Goal: Information Seeking & Learning: Understand process/instructions

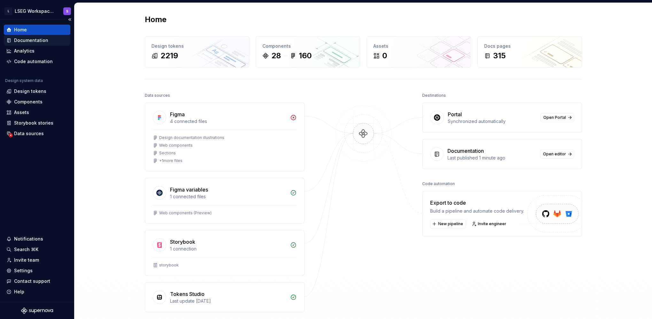
click at [29, 40] on div "Documentation" at bounding box center [31, 40] width 34 height 6
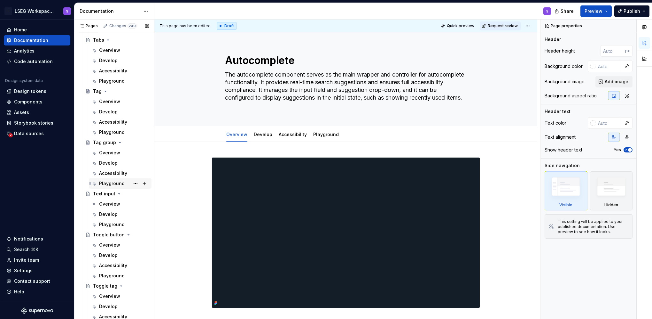
scroll to position [2718, 0]
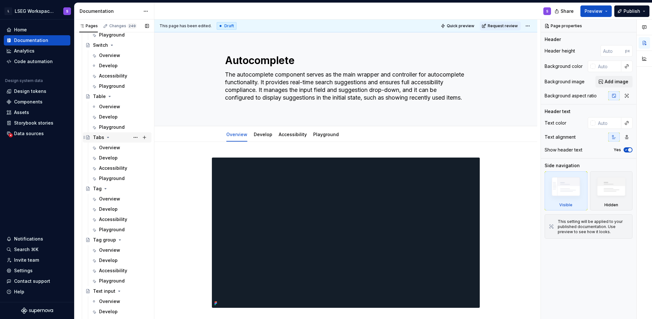
click at [110, 107] on div "Overview" at bounding box center [109, 106] width 21 height 6
click at [110, 106] on div "Overview" at bounding box center [109, 106] width 21 height 6
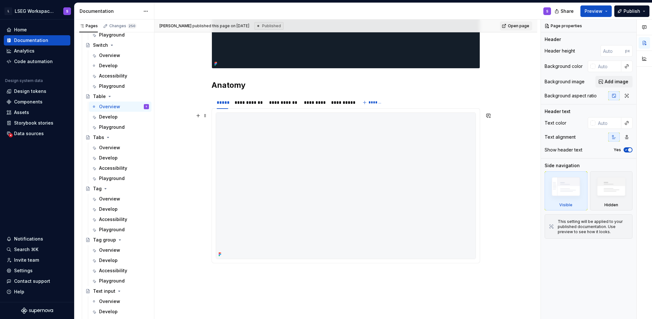
scroll to position [286, 0]
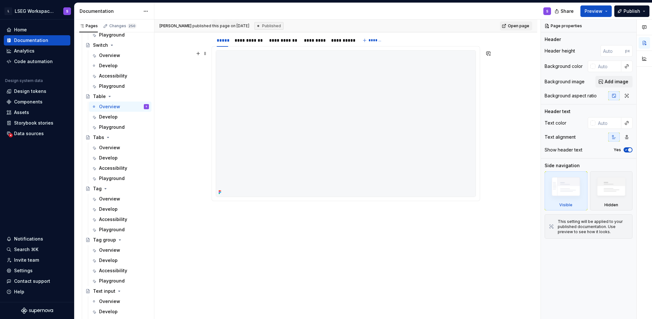
click at [201, 154] on img at bounding box center [346, 124] width 260 height 146
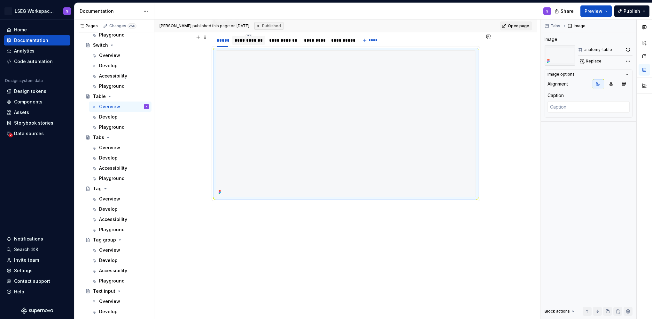
click at [201, 39] on div "**********" at bounding box center [249, 40] width 28 height 6
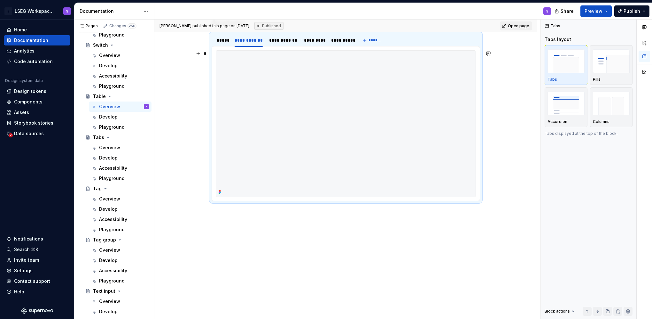
click at [201, 108] on img at bounding box center [346, 124] width 260 height 146
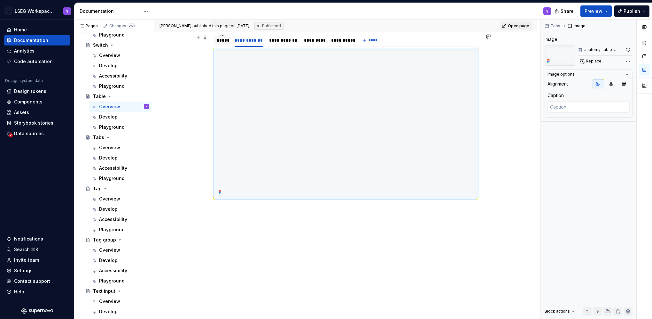
click at [201, 41] on div "*****" at bounding box center [223, 40] width 12 height 6
click at [201, 83] on img at bounding box center [346, 124] width 260 height 146
click at [197, 54] on button "button" at bounding box center [198, 53] width 9 height 9
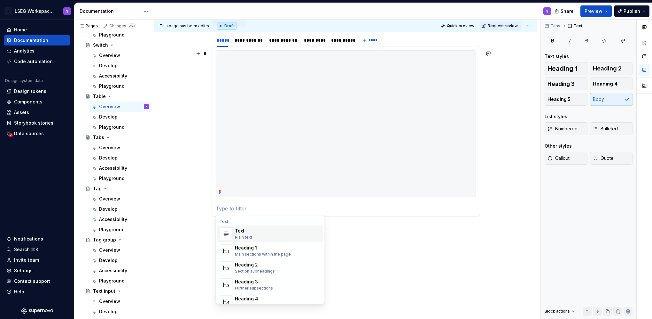
type textarea "*"
click at [201, 208] on p at bounding box center [346, 208] width 260 height 8
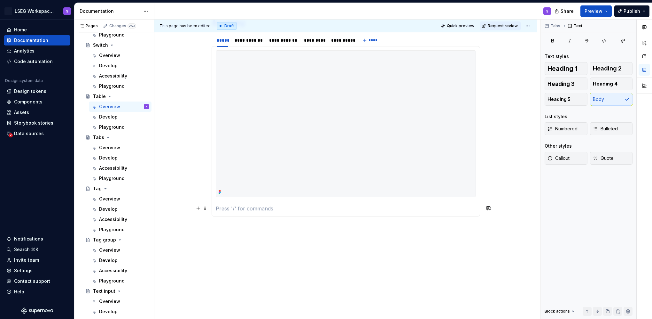
click at [201, 207] on p at bounding box center [346, 208] width 260 height 8
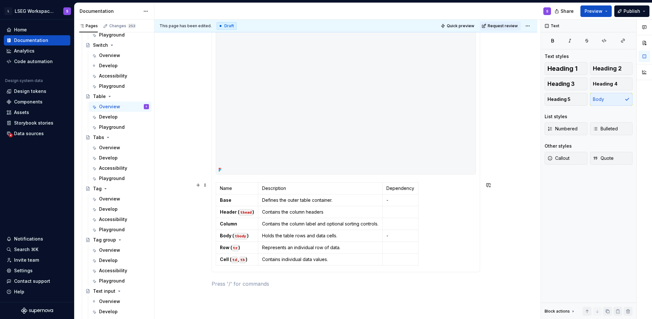
scroll to position [350, 0]
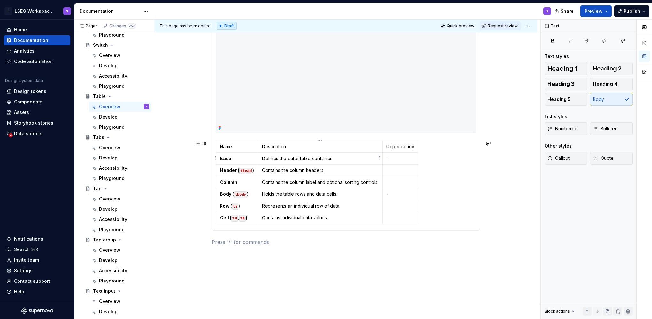
click at [201, 152] on td "Defines the outer table container." at bounding box center [320, 158] width 124 height 12
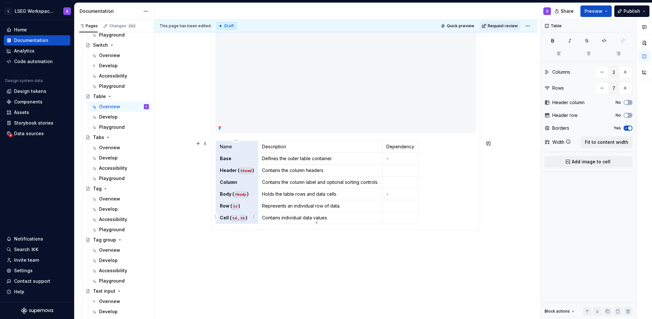
drag, startPoint x: 234, startPoint y: 146, endPoint x: 239, endPoint y: 214, distance: 67.4
click at [201, 214] on tbody "Name Description Dependency Base Defines the outer table container. - Header ( …" at bounding box center [317, 181] width 202 height 83
click at [201, 113] on button "No" at bounding box center [628, 115] width 9 height 5
click at [201, 126] on icon "button" at bounding box center [626, 128] width 5 height 4
click at [201, 126] on span "button" at bounding box center [627, 128] width 4 height 4
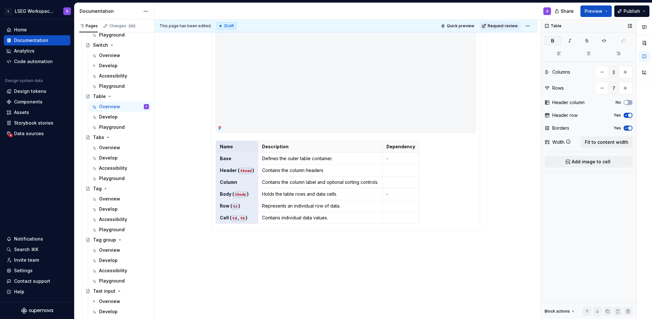
click at [201, 42] on icon "button" at bounding box center [552, 40] width 5 height 5
click at [201, 188] on td "Holds the table rows and data cells." at bounding box center [320, 194] width 124 height 12
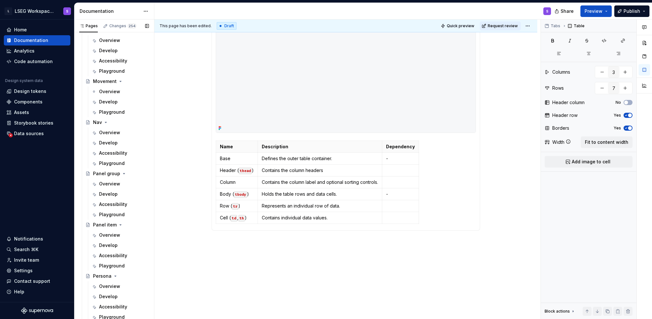
scroll to position [1887, 0]
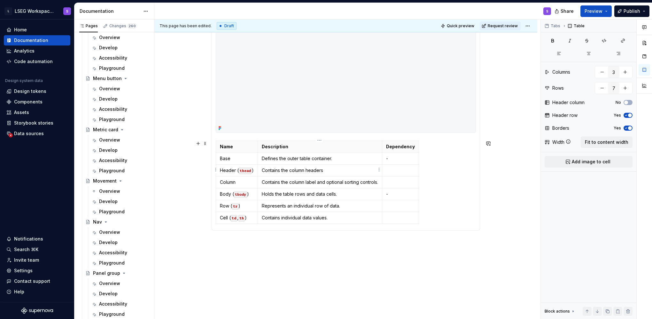
click at [201, 168] on p "Contains the column headers" at bounding box center [320, 170] width 116 height 6
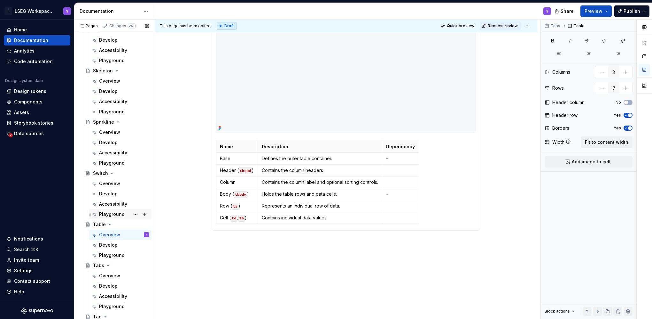
scroll to position [2750, 0]
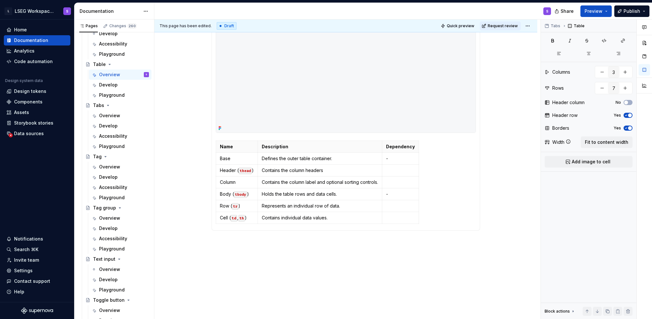
click at [113, 169] on div "Overview" at bounding box center [109, 166] width 21 height 6
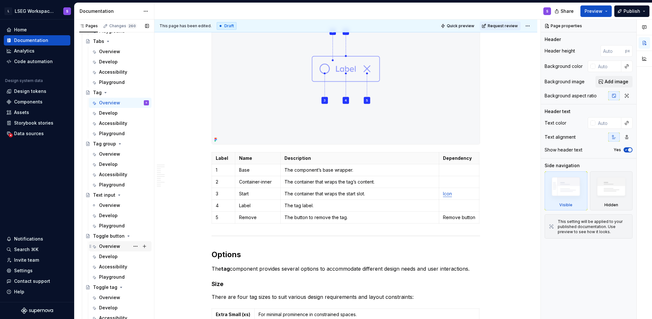
scroll to position [2750, 0]
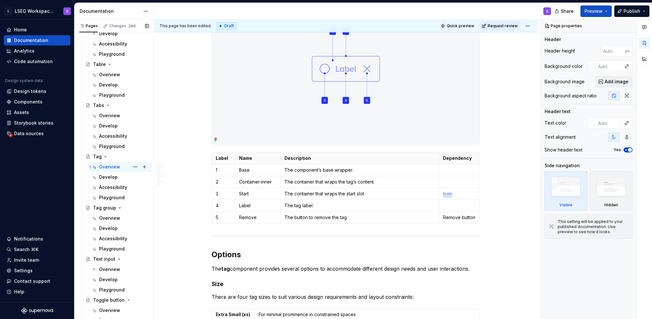
click at [108, 113] on div "Overview" at bounding box center [109, 115] width 21 height 6
click at [107, 116] on div "Overview" at bounding box center [109, 115] width 21 height 6
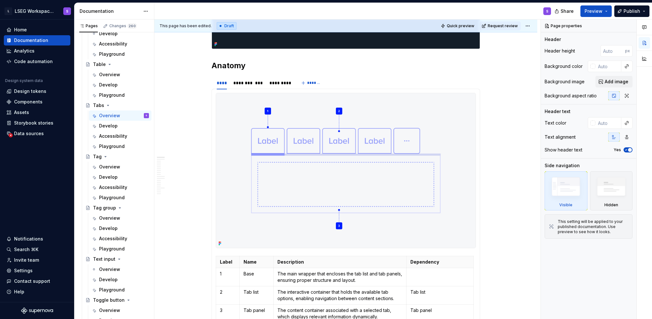
scroll to position [416, 0]
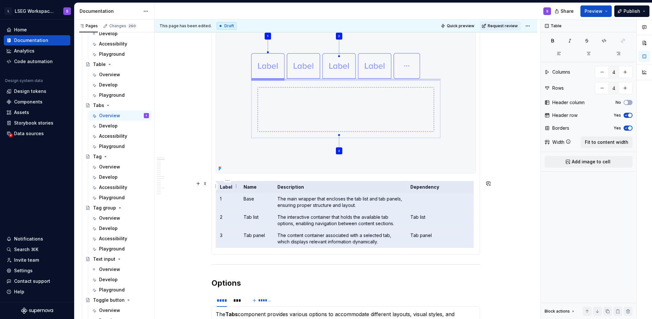
drag, startPoint x: 440, startPoint y: 237, endPoint x: 219, endPoint y: 191, distance: 225.3
click at [201, 191] on tbody "Label Name Description Dependency 1 Base The main wrapper that encloses the tab…" at bounding box center [345, 214] width 258 height 67
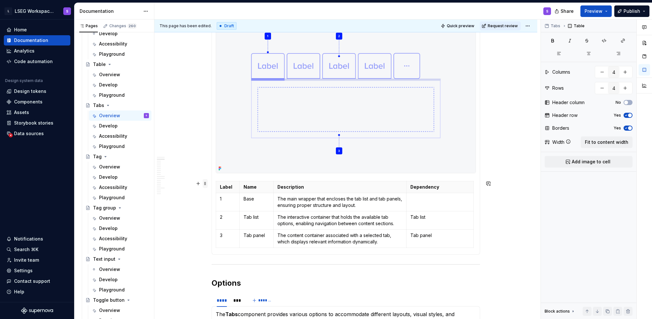
click at [201, 181] on span at bounding box center [205, 183] width 5 height 9
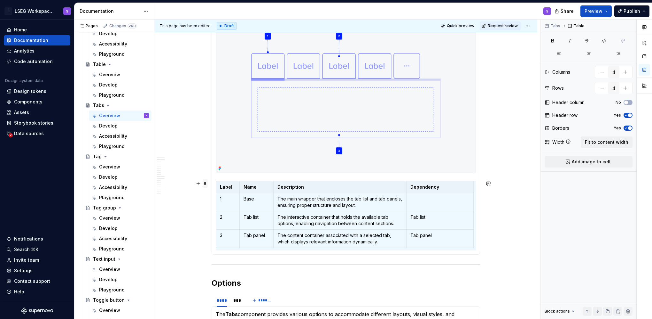
click at [201, 182] on span at bounding box center [205, 183] width 5 height 9
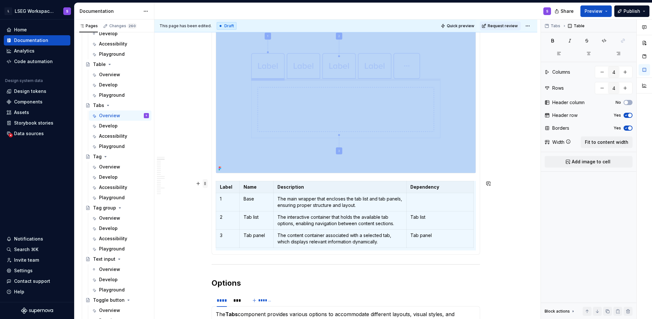
copy div
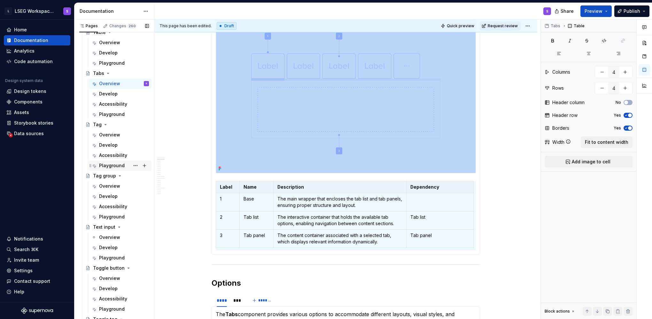
scroll to position [2750, 0]
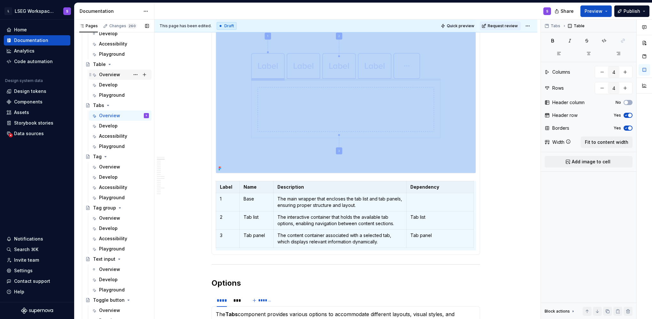
click at [107, 70] on div "Overview" at bounding box center [124, 74] width 50 height 9
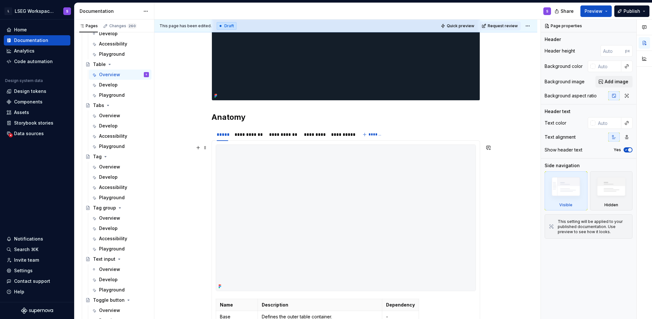
scroll to position [320, 0]
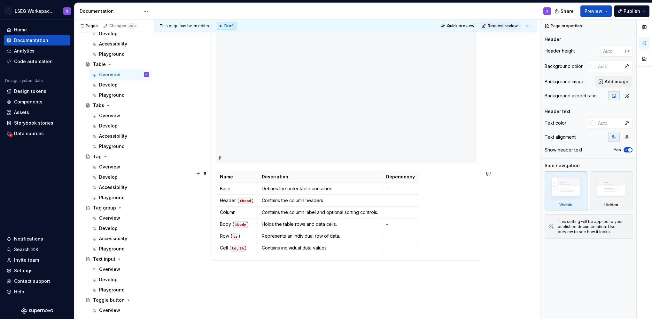
click at [201, 189] on div "Name Description Dependency Base Defines the outer table container. - Header ( …" at bounding box center [346, 213] width 260 height 86
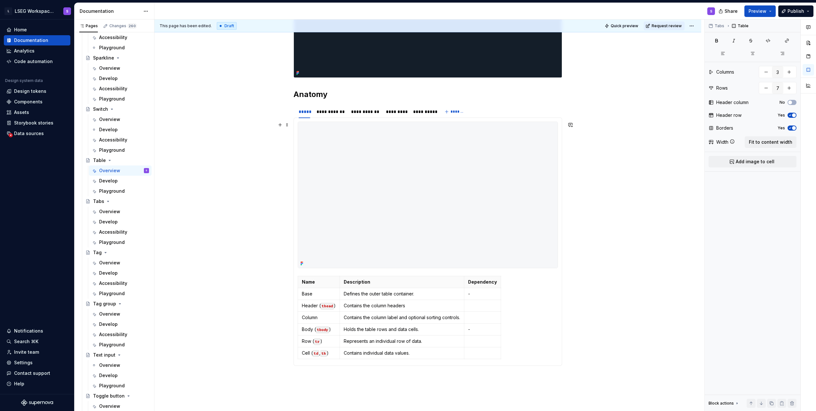
scroll to position [251, 0]
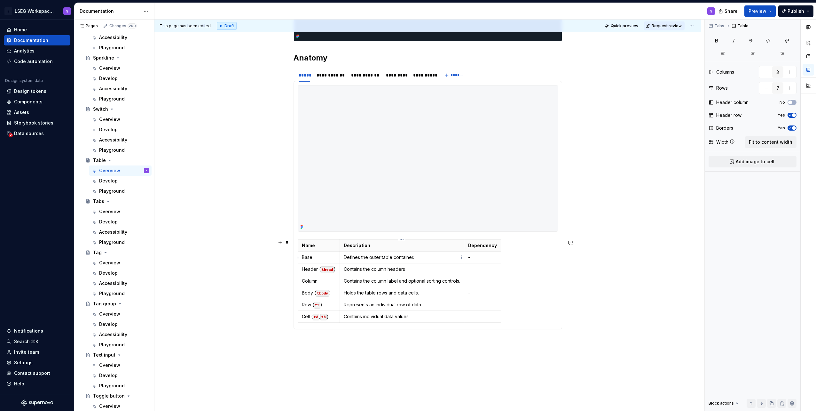
click at [201, 252] on td "Defines the outer table container." at bounding box center [402, 257] width 124 height 12
type textarea "*"
click at [201, 251] on th "Name" at bounding box center [319, 245] width 42 height 12
click at [201, 241] on html "L LSEG Workspace Design System S Home Documentation Analytics Code automation D…" at bounding box center [408, 205] width 816 height 411
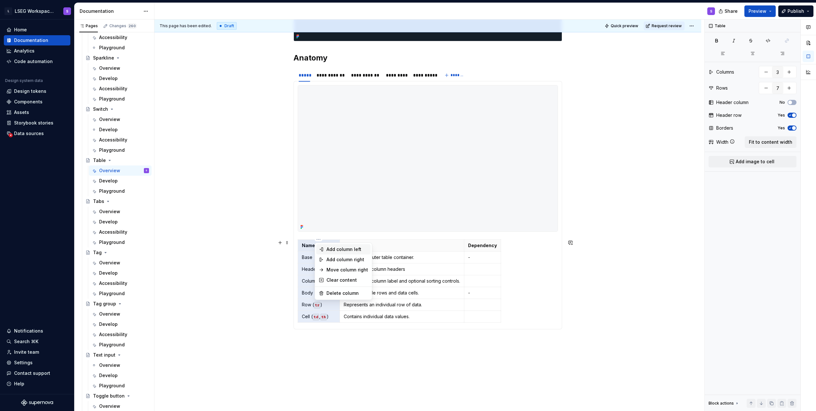
click at [201, 249] on div "Add column left" at bounding box center [348, 249] width 42 height 6
type input "4"
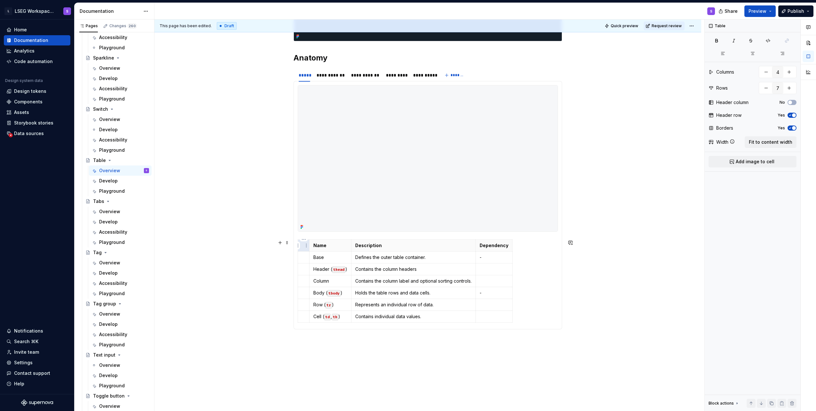
click at [201, 245] on p at bounding box center [304, 245] width 4 height 6
click at [201, 255] on p "Base" at bounding box center [339, 257] width 34 height 6
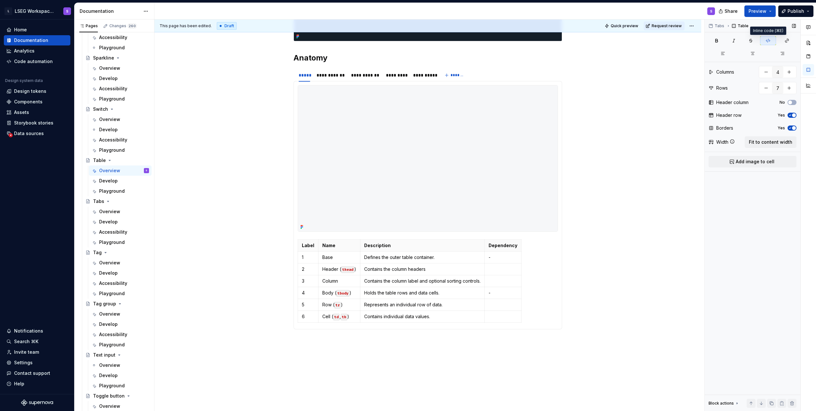
click at [201, 39] on icon "button" at bounding box center [768, 40] width 5 height 5
click at [201, 271] on code "thead" at bounding box center [347, 269] width 13 height 7
click at [201, 40] on icon "button" at bounding box center [768, 40] width 5 height 5
click at [201, 284] on p "Contains the column label and optional sorting controls." at bounding box center [421, 281] width 116 height 6
click at [201, 275] on td "Column" at bounding box center [339, 281] width 41 height 12
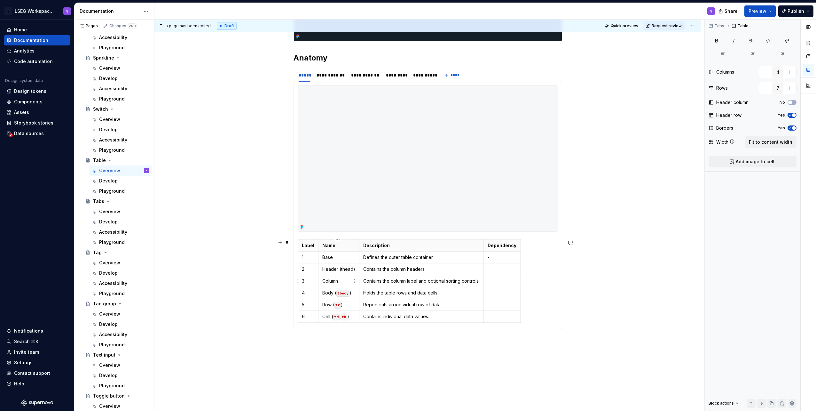
click at [201, 283] on p "Column" at bounding box center [338, 281] width 33 height 6
drag, startPoint x: 337, startPoint y: 268, endPoint x: 352, endPoint y: 269, distance: 14.8
click at [201, 269] on p "Header (thead)" at bounding box center [338, 269] width 33 height 6
click at [201, 285] on td "Column" at bounding box center [337, 281] width 37 height 12
click at [201, 291] on p "Body ( tbody )" at bounding box center [336, 292] width 29 height 6
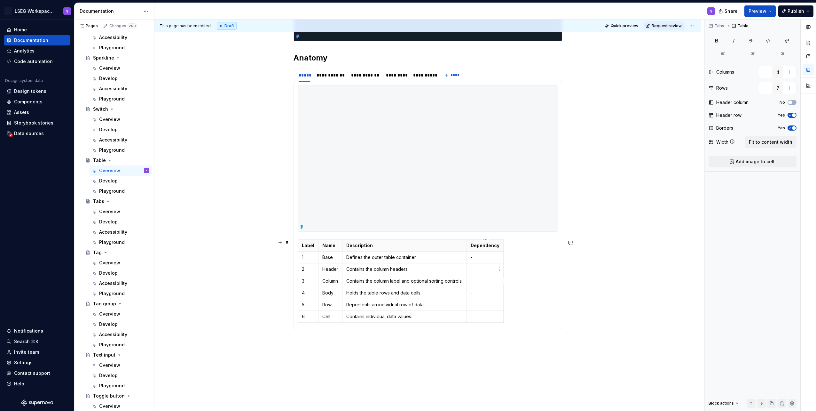
click at [201, 272] on p at bounding box center [485, 269] width 29 height 6
drag, startPoint x: 479, startPoint y: 304, endPoint x: 480, endPoint y: 301, distance: 3.2
click at [201, 304] on p at bounding box center [485, 304] width 29 height 6
click at [201, 293] on p "-" at bounding box center [485, 292] width 29 height 6
click at [201, 257] on p "-" at bounding box center [485, 257] width 29 height 6
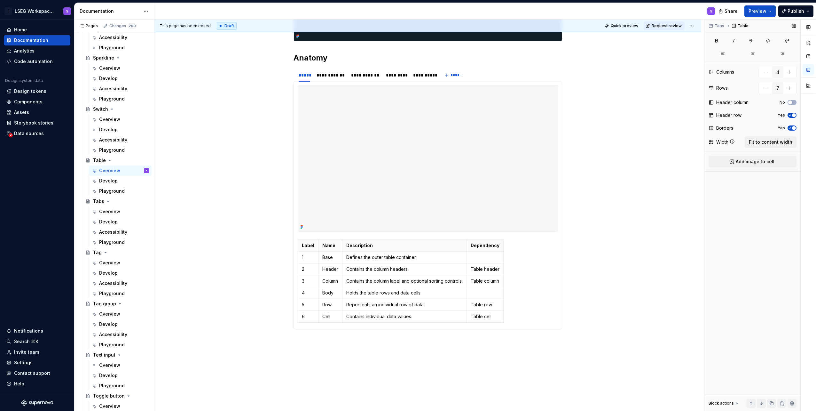
click at [201, 143] on span "Fit to content width" at bounding box center [770, 142] width 43 height 6
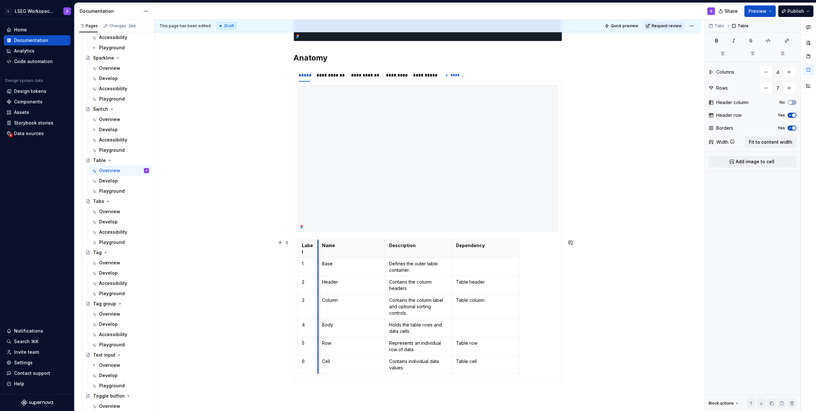
drag, startPoint x: 365, startPoint y: 243, endPoint x: 318, endPoint y: 246, distance: 47.1
drag, startPoint x: 518, startPoint y: 245, endPoint x: 557, endPoint y: 248, distance: 39.4
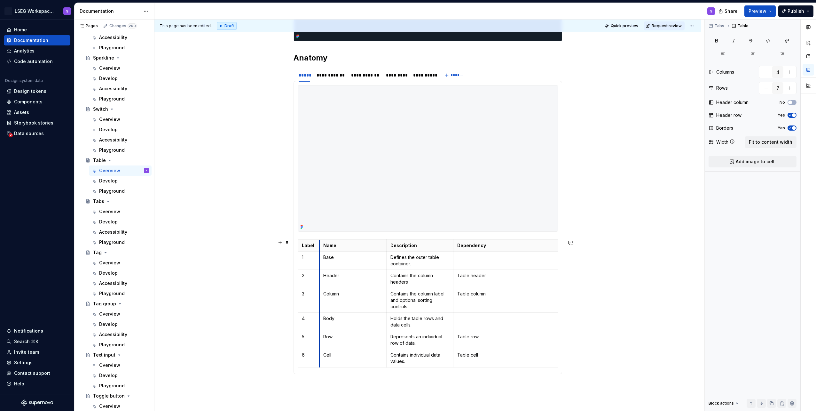
click at [201, 254] on td "Base" at bounding box center [352, 260] width 67 height 18
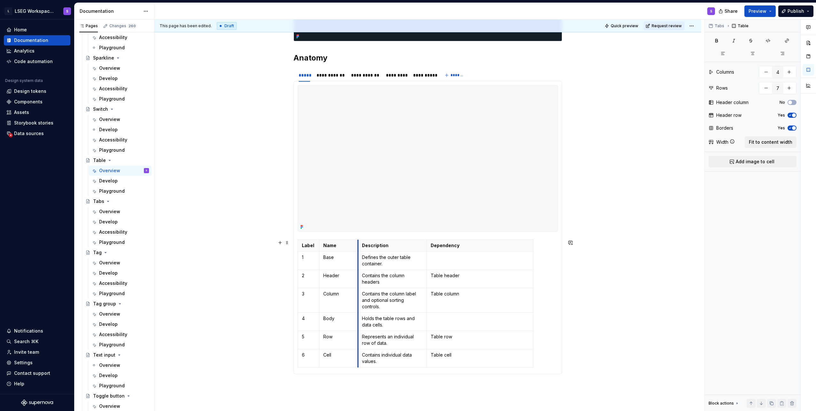
drag, startPoint x: 387, startPoint y: 245, endPoint x: 359, endPoint y: 244, distance: 28.5
click at [201, 244] on th "Description" at bounding box center [392, 245] width 69 height 12
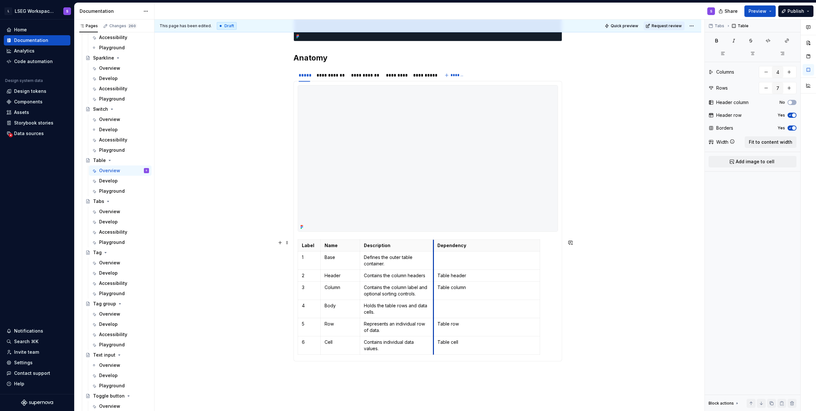
drag, startPoint x: 429, startPoint y: 249, endPoint x: 434, endPoint y: 249, distance: 4.8
click at [201, 249] on th "Dependency" at bounding box center [487, 245] width 106 height 12
drag, startPoint x: 539, startPoint y: 248, endPoint x: 475, endPoint y: 252, distance: 64.7
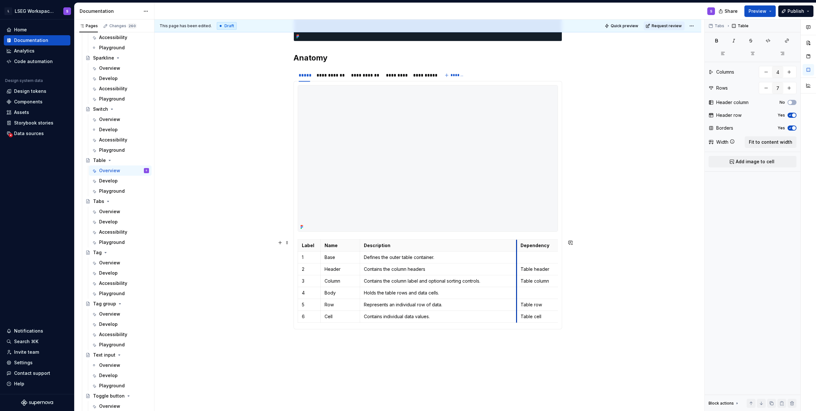
drag, startPoint x: 433, startPoint y: 250, endPoint x: 516, endPoint y: 256, distance: 83.3
click at [201, 256] on tbody "Label Name Description Dependency 1 Base Defines the outer table container. 2 H…" at bounding box center [428, 280] width 261 height 83
click at [201, 281] on p "Contains the column label and optional sorting controls." at bounding box center [438, 281] width 149 height 6
click at [201, 254] on td "Defines the outer table container." at bounding box center [438, 257] width 157 height 12
click at [201, 78] on div "**********" at bounding box center [331, 75] width 28 height 6
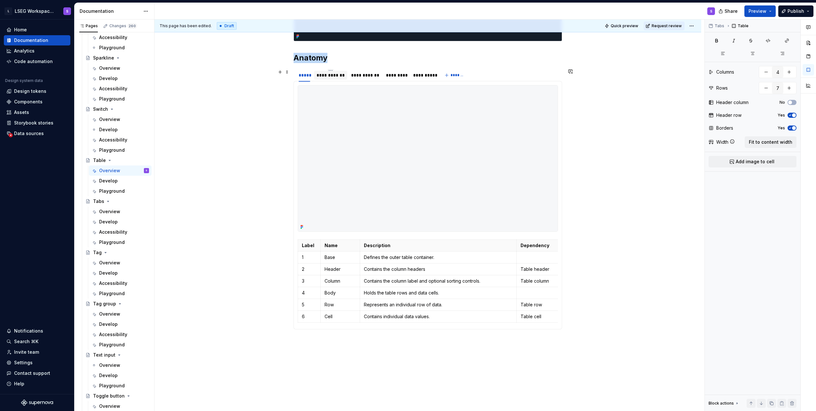
scroll to position [222, 0]
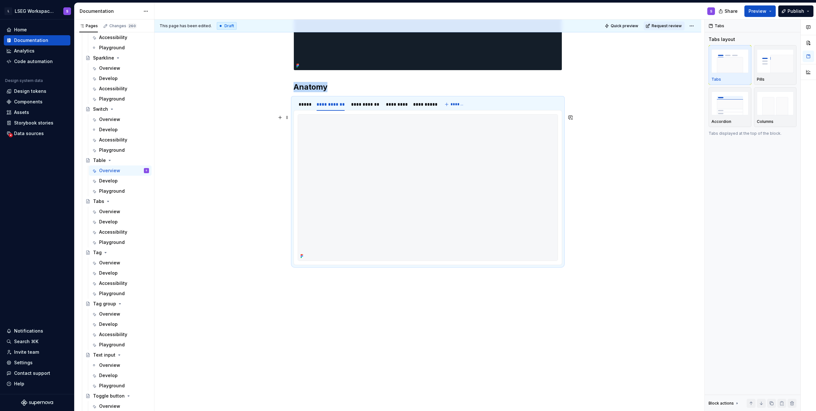
click at [201, 200] on img at bounding box center [428, 187] width 260 height 146
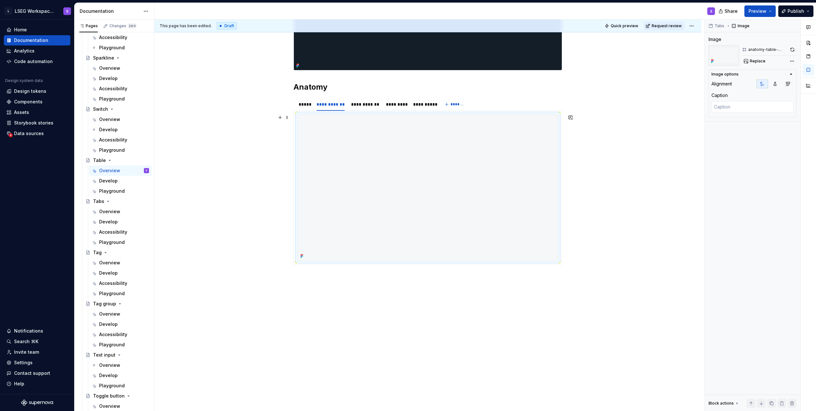
click at [201, 116] on button "button" at bounding box center [280, 117] width 9 height 9
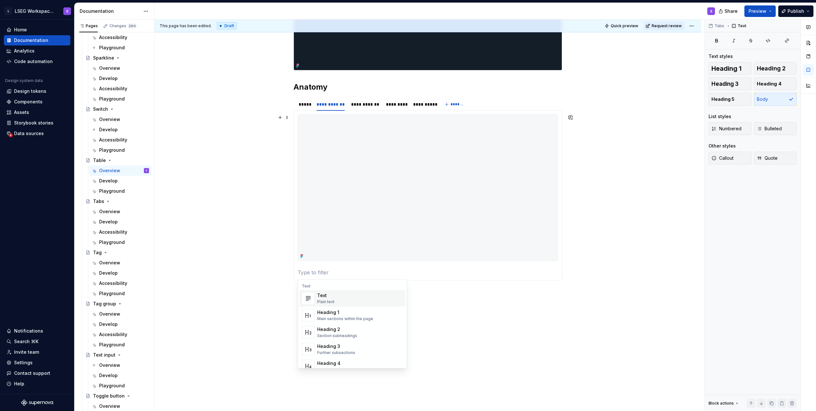
type textarea "*"
click at [201, 270] on p at bounding box center [428, 272] width 260 height 8
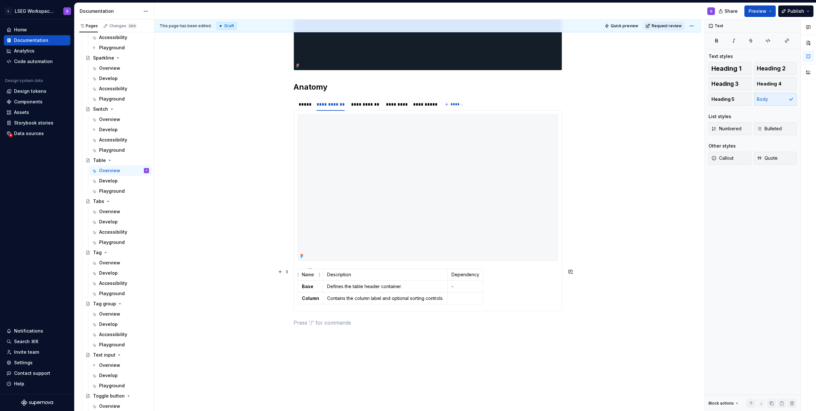
click at [201, 278] on td "Name" at bounding box center [310, 274] width 25 height 12
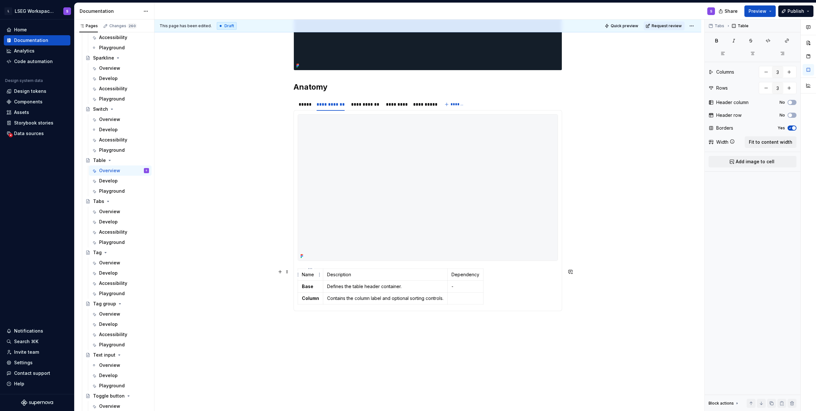
click at [201, 270] on html "L LSEG Workspace Design System S Home Documentation Analytics Code automation D…" at bounding box center [408, 205] width 816 height 411
click at [201, 282] on div "Add column left" at bounding box center [335, 278] width 54 height 10
type input "4"
click at [201, 284] on p at bounding box center [308, 286] width 12 height 6
click at [201, 278] on td "Name" at bounding box center [330, 274] width 25 height 12
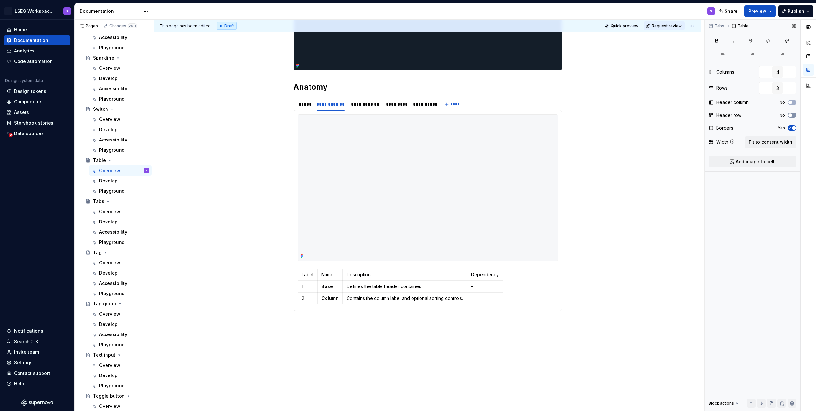
click at [201, 116] on icon "button" at bounding box center [790, 115] width 5 height 4
drag, startPoint x: 329, startPoint y: 273, endPoint x: 331, endPoint y: 295, distance: 21.3
click at [201, 295] on tbody "Label Name Description Dependency 1 Base Defines the table header container. - …" at bounding box center [401, 285] width 207 height 35
click at [201, 40] on button "button" at bounding box center [717, 40] width 16 height 9
click at [201, 41] on button "button" at bounding box center [717, 40] width 16 height 9
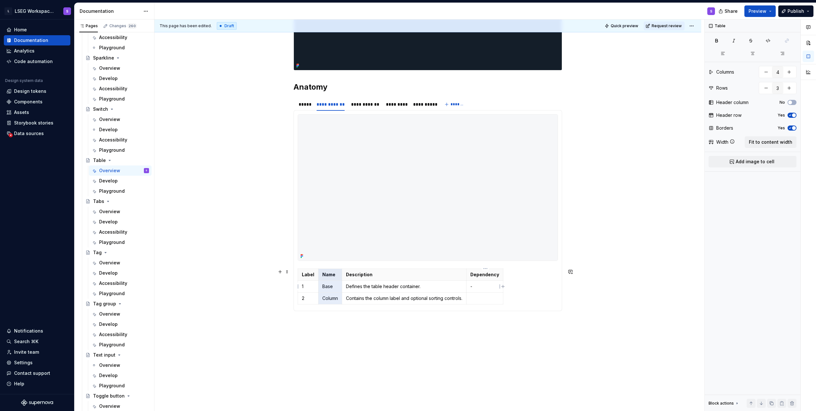
click at [201, 286] on p "-" at bounding box center [484, 286] width 29 height 6
click at [201, 297] on p at bounding box center [484, 298] width 29 height 6
click at [201, 276] on th "Name" at bounding box center [332, 274] width 24 height 12
click at [201, 144] on span "Fit to content width" at bounding box center [770, 142] width 43 height 6
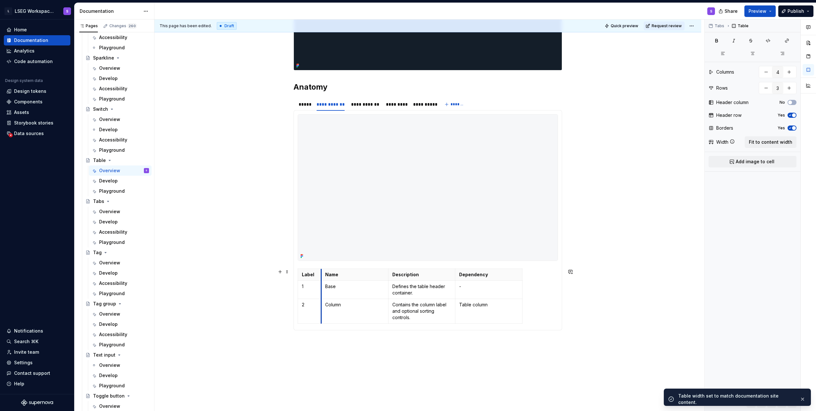
drag, startPoint x: 365, startPoint y: 280, endPoint x: 321, endPoint y: 281, distance: 43.8
click at [201, 281] on tbody "Label Name Description Dependency 1 Base Defines the table header container. - …" at bounding box center [410, 295] width 224 height 55
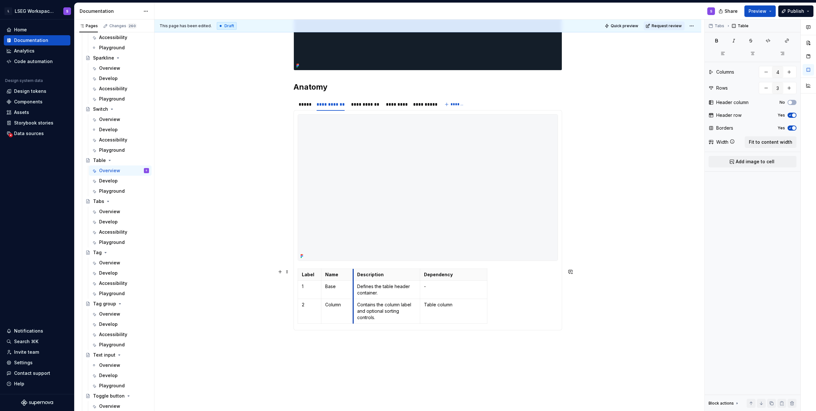
drag, startPoint x: 387, startPoint y: 278, endPoint x: 352, endPoint y: 281, distance: 35.3
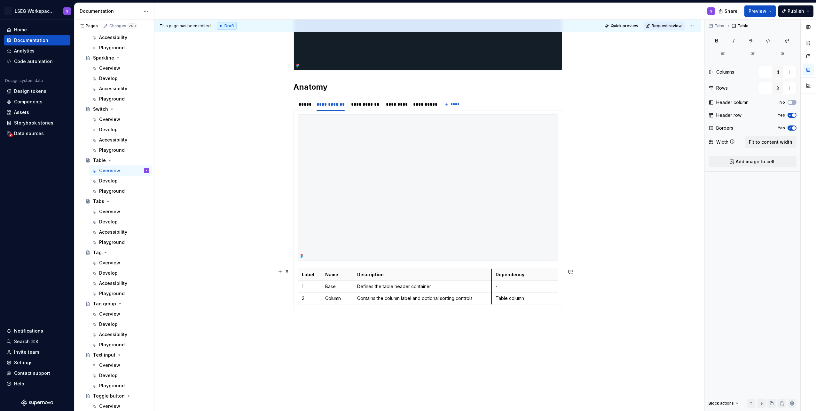
drag, startPoint x: 419, startPoint y: 279, endPoint x: 491, endPoint y: 283, distance: 71.7
click at [201, 283] on p "-" at bounding box center [525, 286] width 59 height 6
click at [201, 104] on div "*****" at bounding box center [305, 104] width 12 height 6
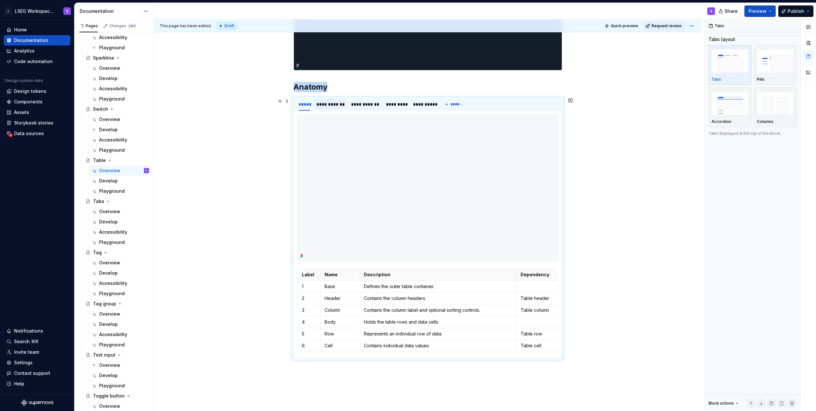
click at [201, 106] on div "**********" at bounding box center [331, 104] width 28 height 6
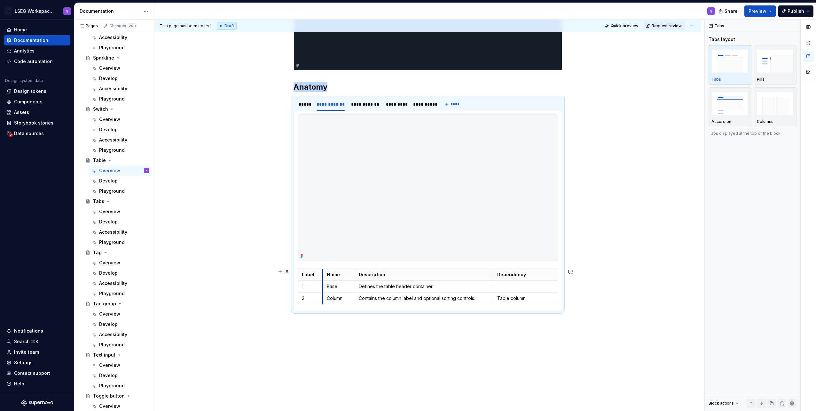
click at [201, 274] on th "Name" at bounding box center [339, 274] width 32 height 12
click at [201, 274] on th "Description" at bounding box center [425, 274] width 138 height 12
drag, startPoint x: 494, startPoint y: 273, endPoint x: 490, endPoint y: 273, distance: 4.2
click at [201, 106] on div "**********" at bounding box center [365, 104] width 29 height 6
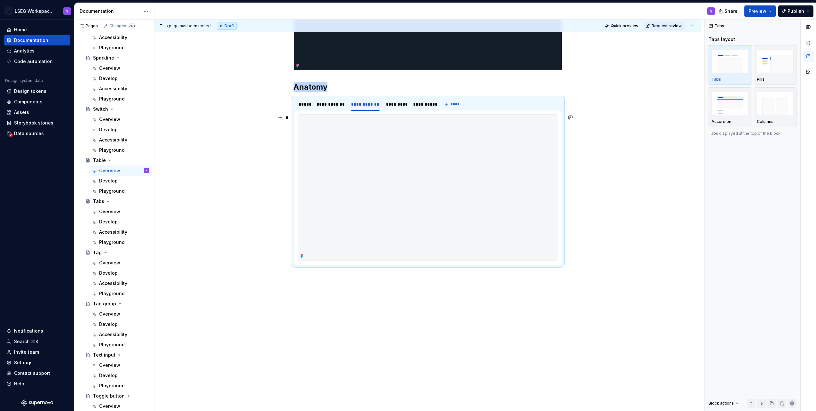
type textarea "*"
drag, startPoint x: 323, startPoint y: 189, endPoint x: 315, endPoint y: 174, distance: 16.9
click at [201, 189] on img at bounding box center [428, 187] width 260 height 146
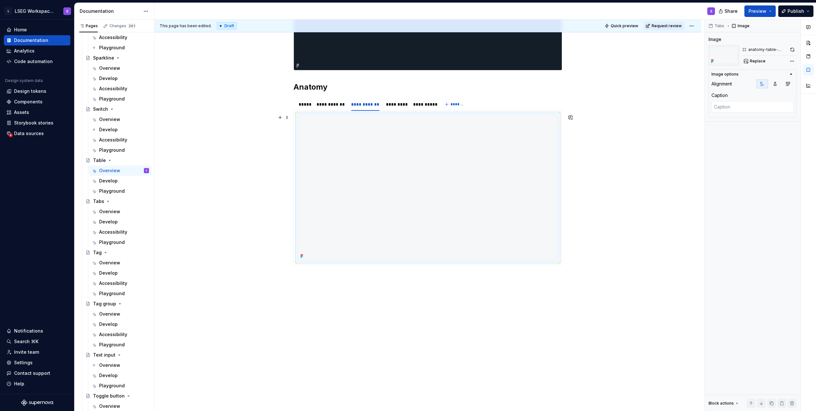
click at [201, 117] on button "button" at bounding box center [280, 117] width 9 height 9
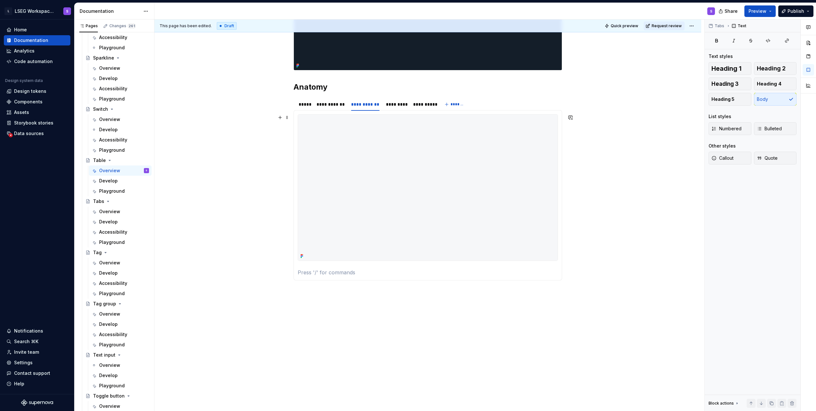
click at [201, 272] on p at bounding box center [428, 272] width 260 height 8
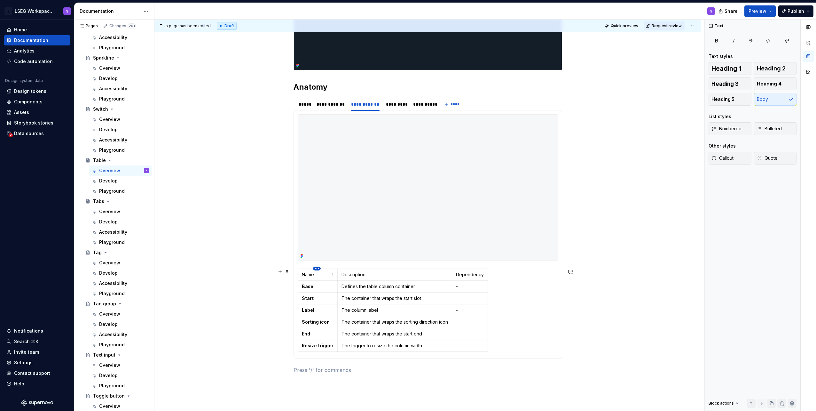
click at [201, 268] on html "L LSEG Workspace Design System S Home Documentation Analytics Code automation D…" at bounding box center [408, 205] width 816 height 411
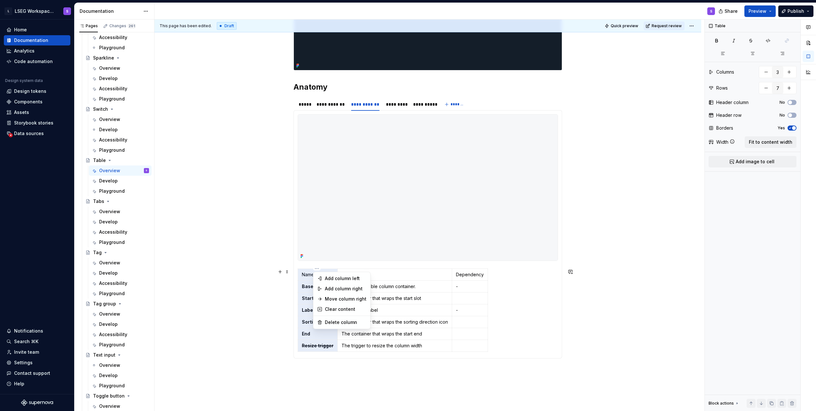
click at [201, 279] on div "Add column left" at bounding box center [346, 278] width 42 height 6
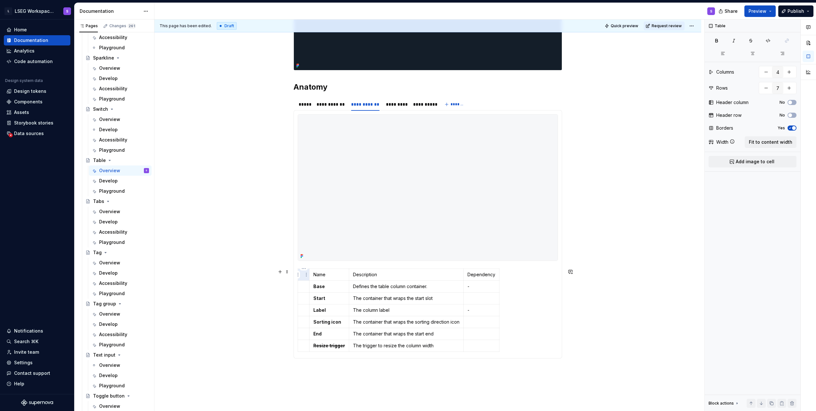
type input "4"
click at [201, 275] on p at bounding box center [304, 274] width 4 height 6
click at [201, 271] on td "Name" at bounding box center [338, 274] width 40 height 12
click at [201, 270] on html "L LSEG Workspace Design System S Home Documentation Analytics Code automation D…" at bounding box center [408, 205] width 816 height 411
click at [201, 43] on div "Comments Open comments No comments yet Select ‘Comment’ from the block context …" at bounding box center [760, 215] width 111 height 391
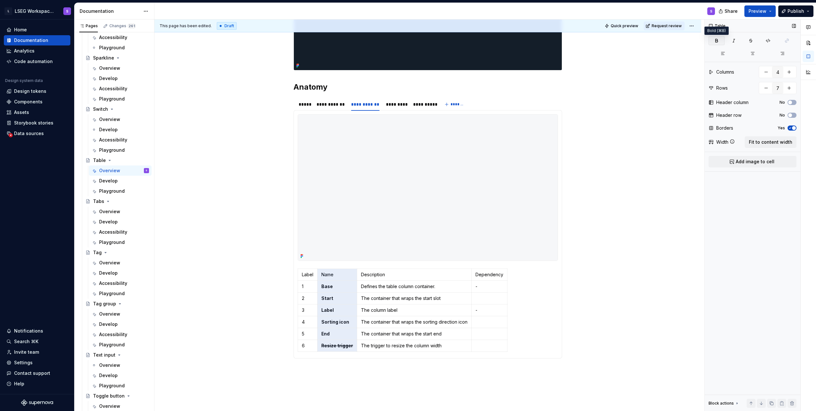
click at [201, 41] on icon "button" at bounding box center [717, 40] width 2 height 3
click at [201, 114] on span "button" at bounding box center [790, 115] width 4 height 4
click at [201, 294] on td "The container that wraps the start slot" at bounding box center [413, 298] width 114 height 12
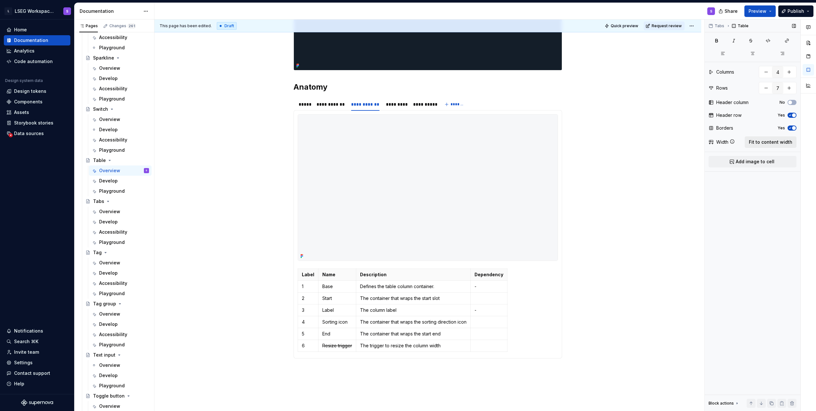
click at [201, 144] on span "Fit to content width" at bounding box center [770, 142] width 43 height 6
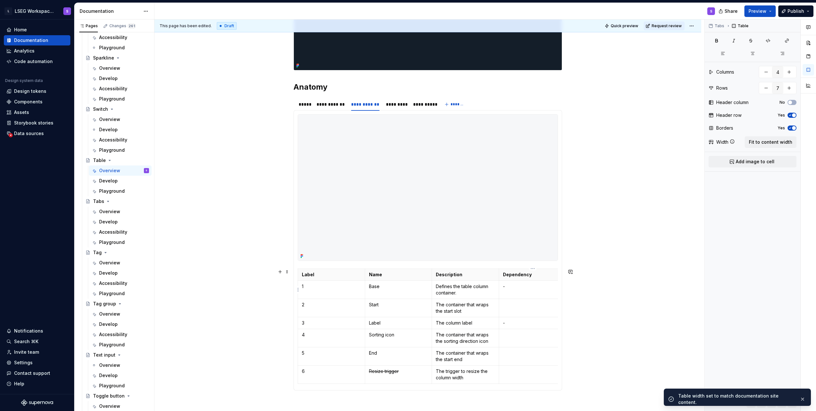
click at [201, 310] on td at bounding box center [532, 307] width 67 height 18
type textarea "*"
click at [201, 304] on p "Icon" at bounding box center [532, 304] width 59 height 6
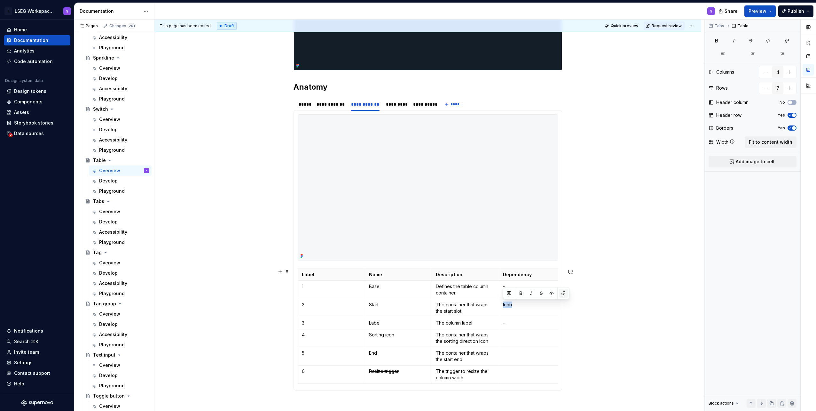
click at [201, 295] on button "button" at bounding box center [563, 292] width 9 height 9
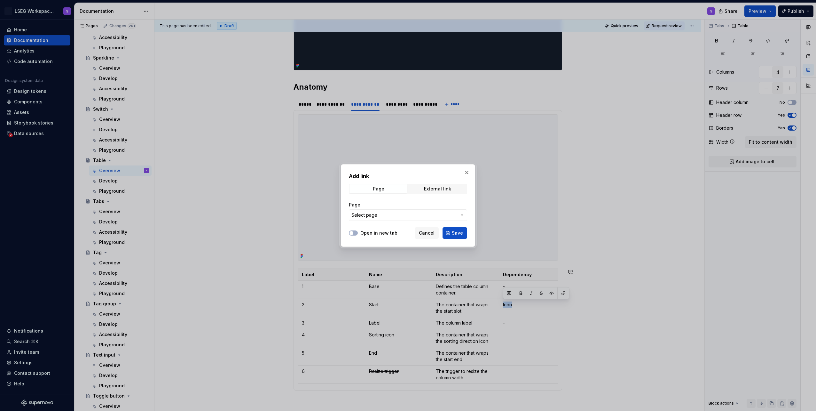
click at [201, 218] on button "Select page" at bounding box center [408, 215] width 118 height 12
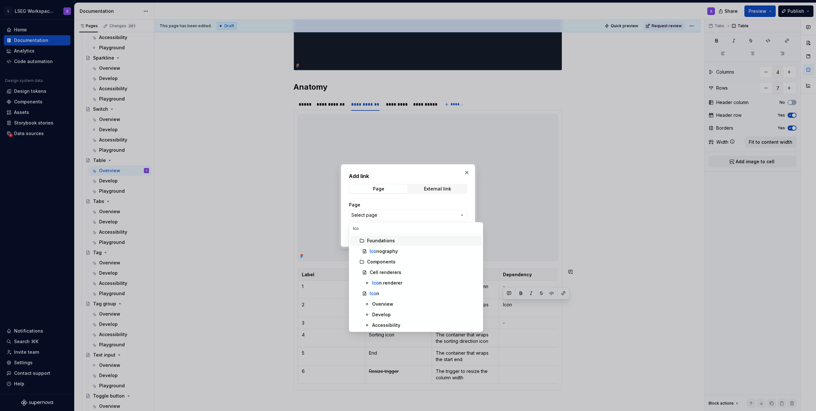
type input "Icon"
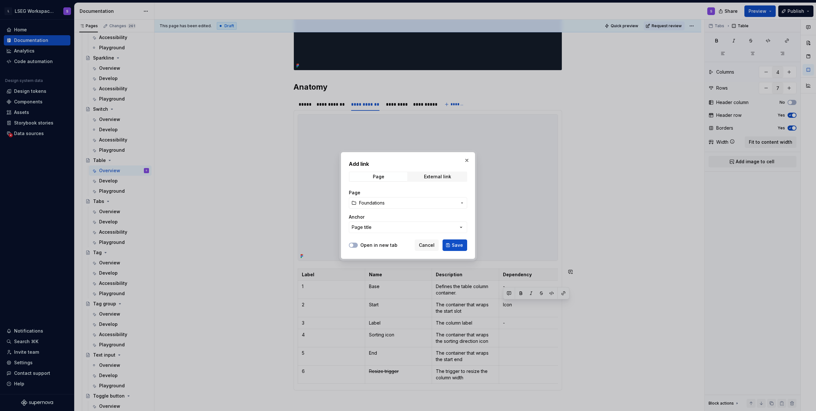
click at [201, 206] on button "Foundations" at bounding box center [408, 203] width 118 height 12
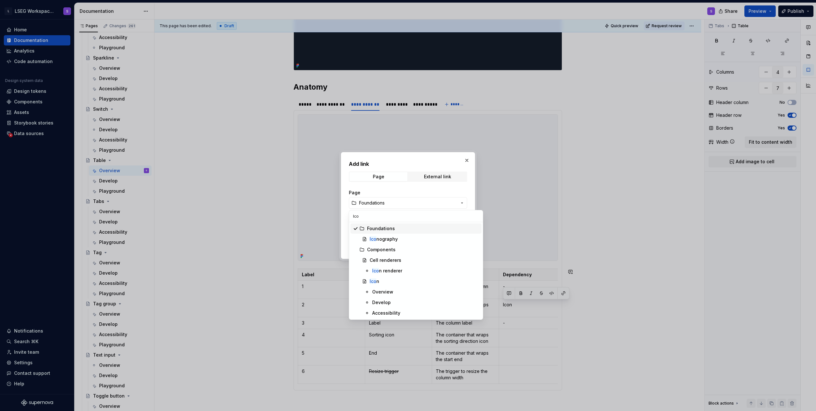
type input "Icon"
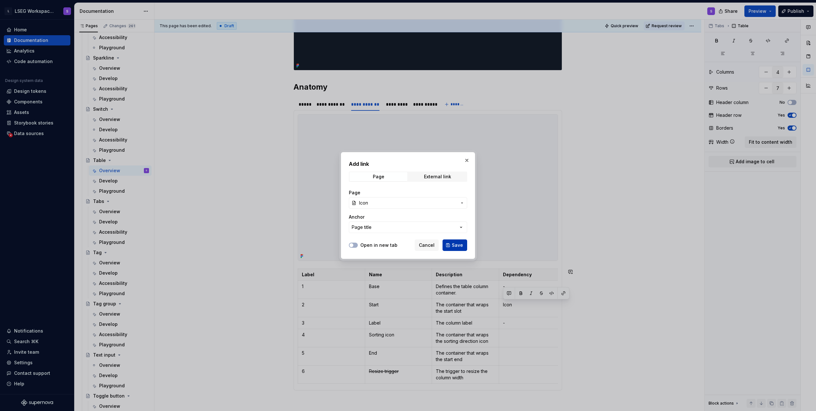
click at [201, 244] on span "Save" at bounding box center [457, 245] width 11 height 6
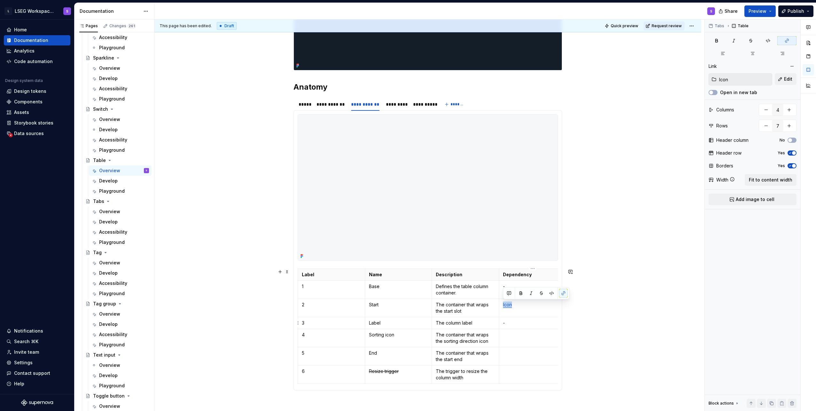
click at [201, 318] on p "-" at bounding box center [532, 322] width 59 height 6
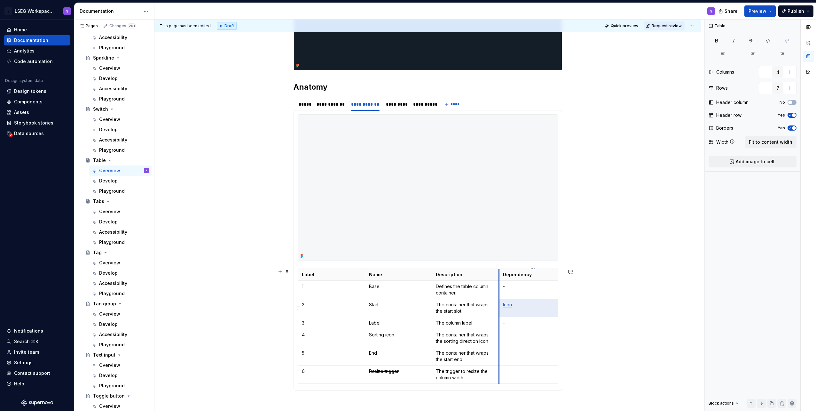
drag, startPoint x: 520, startPoint y: 307, endPoint x: 499, endPoint y: 305, distance: 20.9
click at [201, 305] on td "Icon" at bounding box center [532, 307] width 67 height 18
click at [201, 318] on td at bounding box center [532, 337] width 67 height 18
click at [201, 318] on p at bounding box center [532, 353] width 59 height 6
click at [201, 318] on p "-" at bounding box center [532, 322] width 59 height 6
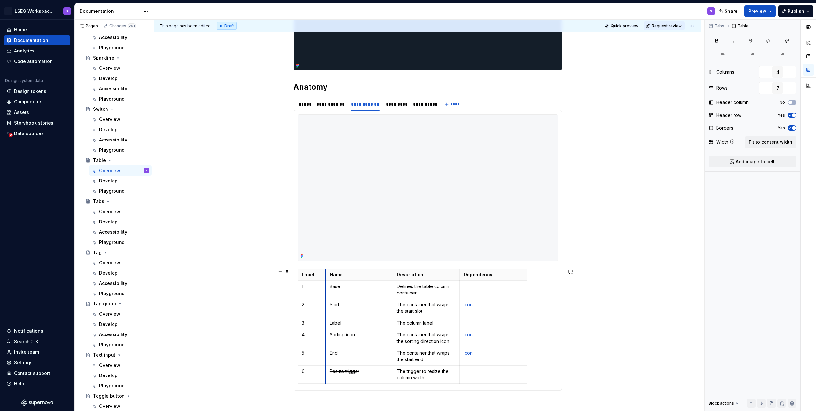
drag, startPoint x: 364, startPoint y: 274, endPoint x: 325, endPoint y: 276, distance: 39.4
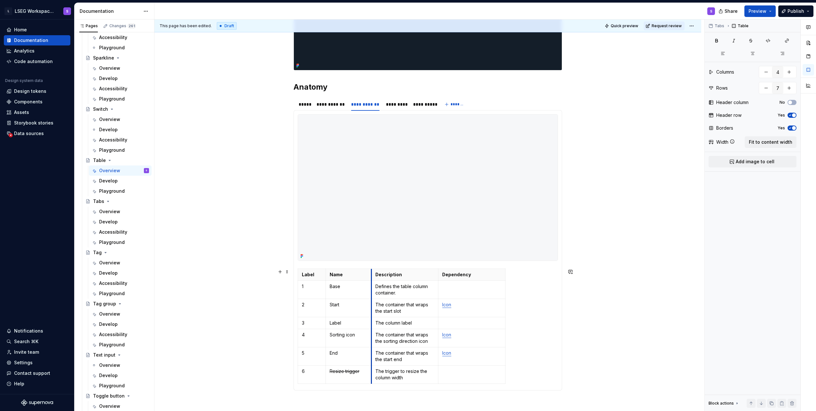
drag, startPoint x: 392, startPoint y: 275, endPoint x: 371, endPoint y: 278, distance: 21.5
drag, startPoint x: 311, startPoint y: 369, endPoint x: 458, endPoint y: 372, distance: 147.1
click at [201, 318] on tr "6 Resize trigger The trigger to resize the column width" at bounding box center [402, 374] width 208 height 18
click at [201, 318] on td "Icon" at bounding box center [471, 337] width 67 height 18
drag, startPoint x: 465, startPoint y: 368, endPoint x: 394, endPoint y: 369, distance: 70.7
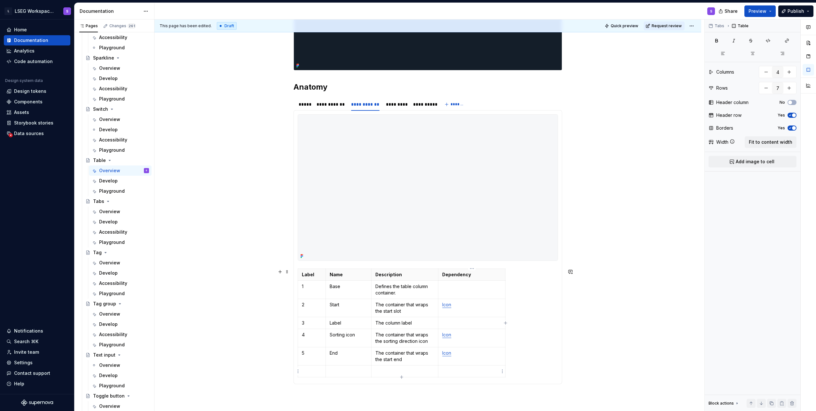
click at [201, 318] on p at bounding box center [471, 371] width 59 height 6
click at [201, 318] on html "L LSEG Workspace Design System S Home Documentation Analytics Code automation D…" at bounding box center [408, 205] width 816 height 411
click at [201, 318] on div "Delete row" at bounding box center [329, 359] width 42 height 6
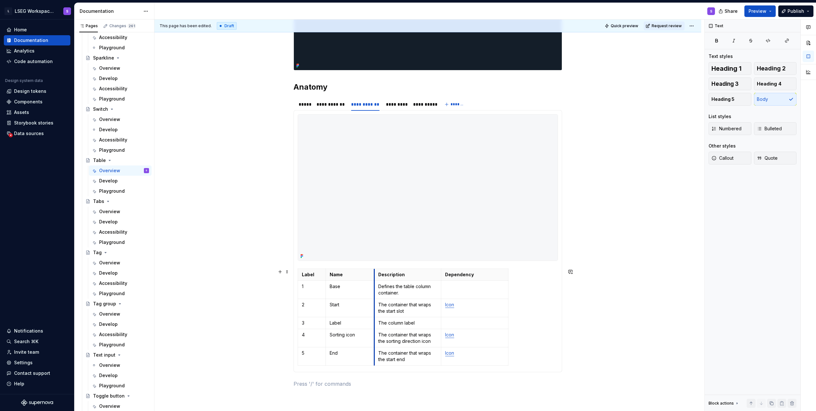
drag, startPoint x: 371, startPoint y: 276, endPoint x: 374, endPoint y: 277, distance: 3.3
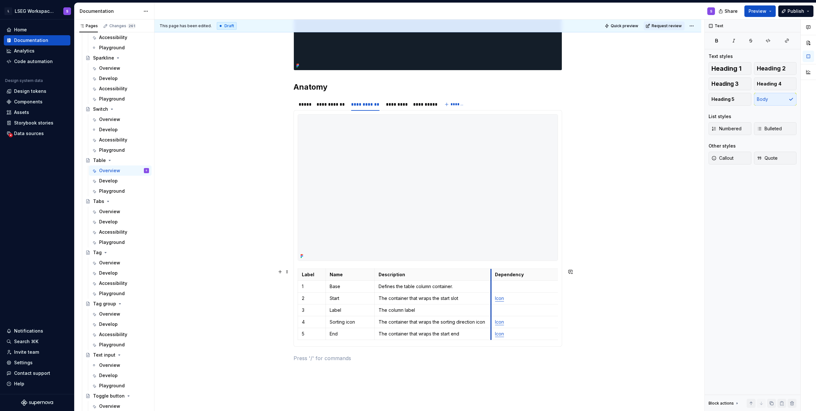
drag, startPoint x: 440, startPoint y: 274, endPoint x: 490, endPoint y: 277, distance: 49.7
click at [201, 99] on div "*********" at bounding box center [396, 104] width 26 height 10
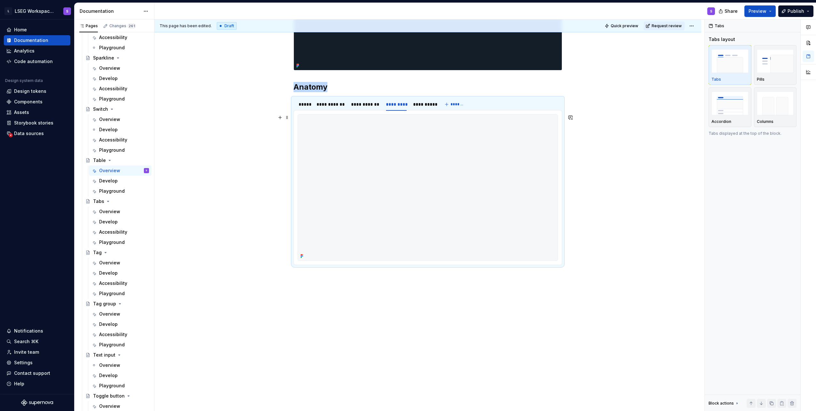
type textarea "*"
click at [201, 207] on img at bounding box center [428, 187] width 260 height 146
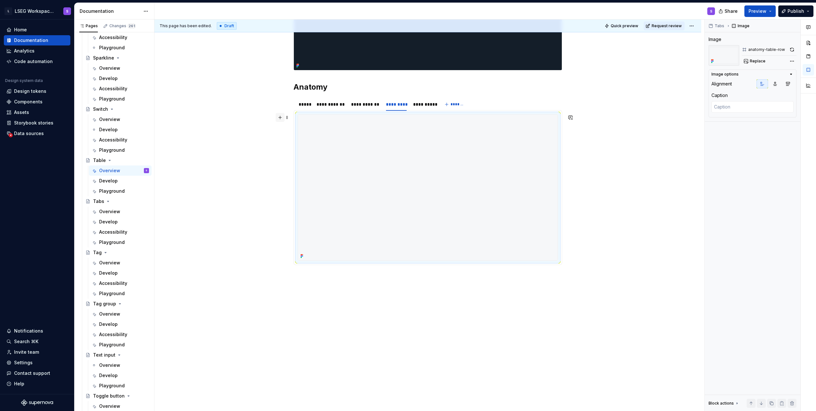
click at [201, 119] on button "button" at bounding box center [280, 117] width 9 height 9
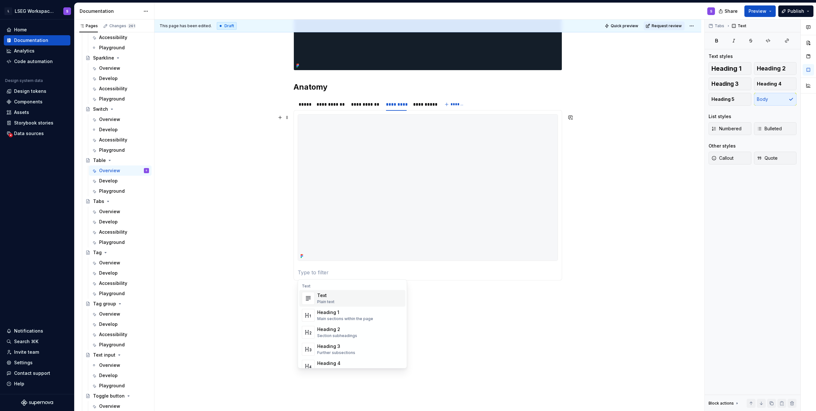
click at [201, 296] on div "Text" at bounding box center [325, 295] width 17 height 6
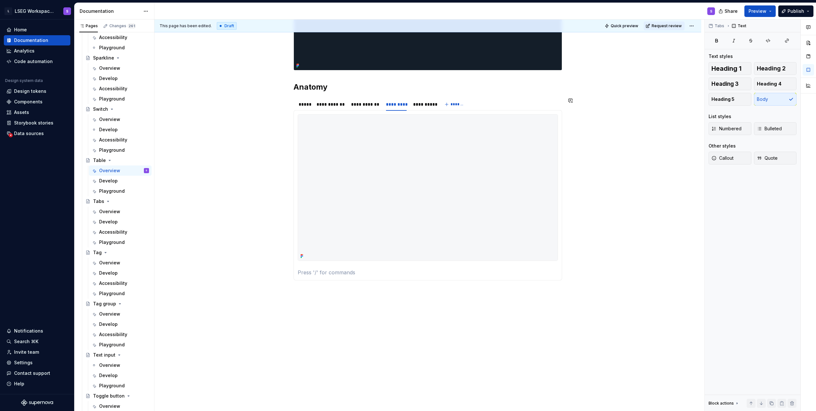
click at [201, 274] on p at bounding box center [428, 272] width 260 height 8
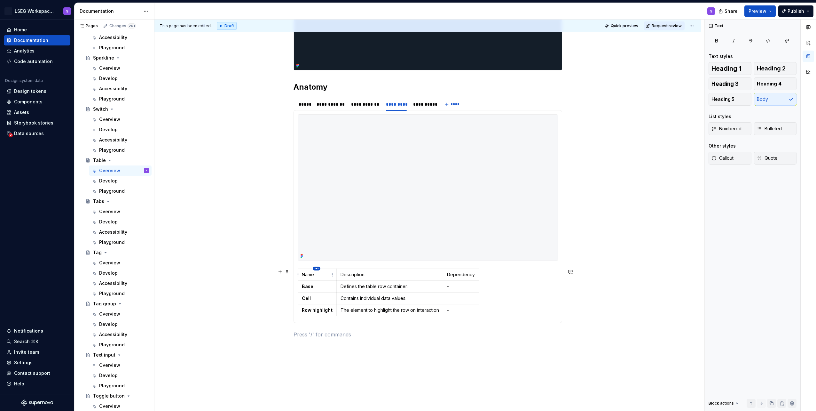
click at [201, 269] on html "L LSEG Workspace Design System S Home Documentation Analytics Code automation D…" at bounding box center [408, 205] width 816 height 411
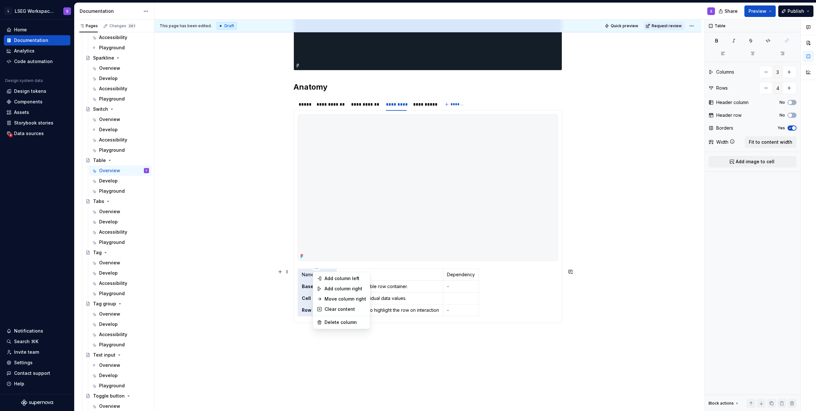
click at [201, 276] on div "Add column left" at bounding box center [346, 278] width 42 height 6
type input "4"
click at [201, 276] on p at bounding box center [304, 274] width 4 height 6
click at [201, 310] on p "-" at bounding box center [481, 310] width 28 height 6
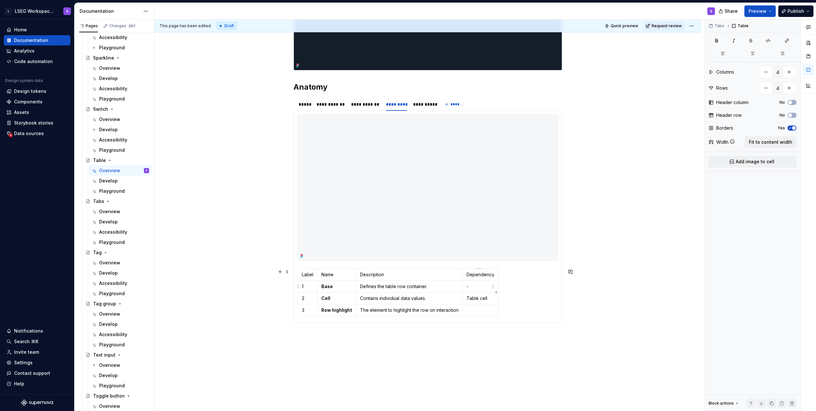
click at [201, 283] on p "-" at bounding box center [481, 286] width 28 height 6
click at [201, 268] on td "Name" at bounding box center [337, 274] width 39 height 12
drag, startPoint x: 338, startPoint y: 273, endPoint x: 344, endPoint y: 306, distance: 33.4
click at [201, 306] on tbody "Label Name Description Dependency 1 Base Defines the table row container. 2 Cel…" at bounding box center [398, 291] width 201 height 47
click at [201, 40] on button "button" at bounding box center [717, 40] width 16 height 9
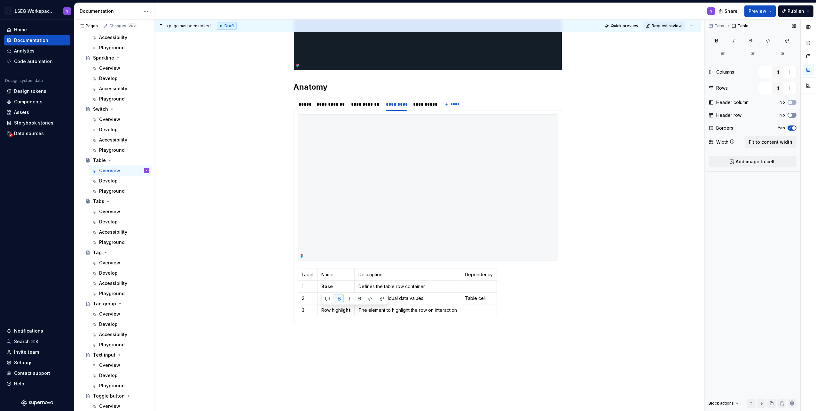
click at [201, 114] on icon "button" at bounding box center [790, 115] width 5 height 4
type textarea "*"
click at [201, 277] on p "Description" at bounding box center [408, 274] width 98 height 6
type input "4"
click at [201, 274] on p "Name" at bounding box center [336, 274] width 29 height 6
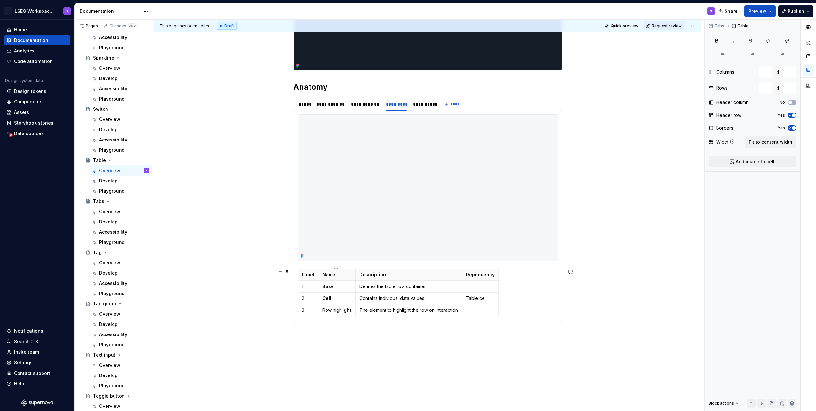
click at [201, 309] on p "Row highli ght" at bounding box center [336, 310] width 29 height 6
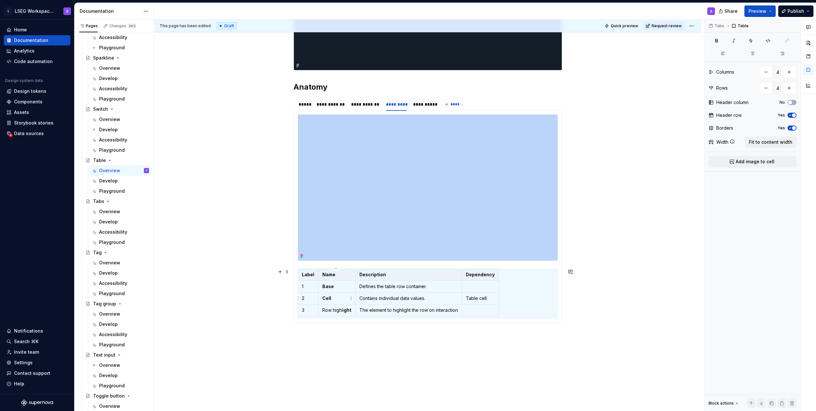
click at [201, 300] on p "Cell" at bounding box center [336, 298] width 29 height 6
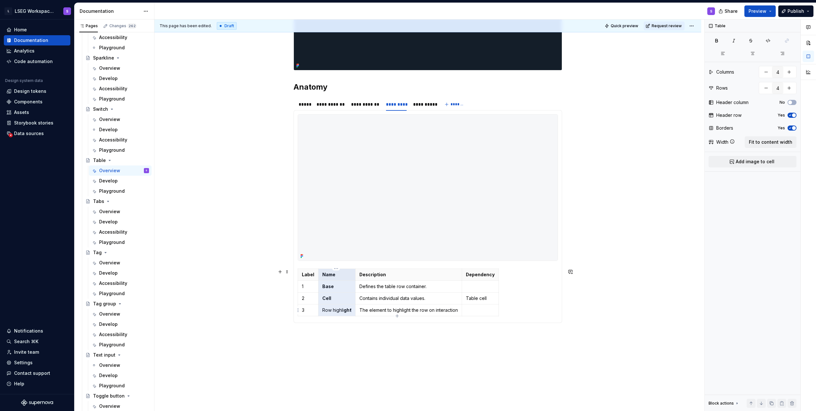
drag, startPoint x: 328, startPoint y: 273, endPoint x: 334, endPoint y: 310, distance: 36.9
click at [201, 310] on tbody "Label Name Description Dependency 1 Base Defines the table row container. 2 Cel…" at bounding box center [398, 291] width 201 height 47
click at [201, 40] on icon "button" at bounding box center [716, 40] width 5 height 5
click at [201, 42] on button "button" at bounding box center [717, 40] width 16 height 9
click at [201, 143] on span "Fit to content width" at bounding box center [770, 142] width 43 height 6
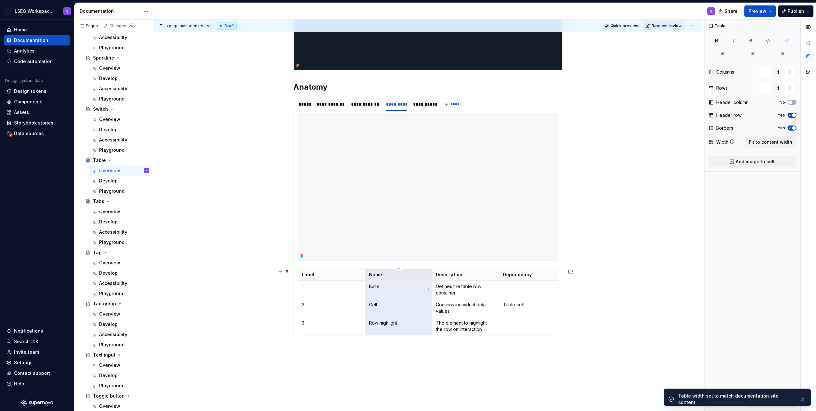
click at [201, 298] on td "Base" at bounding box center [398, 289] width 67 height 18
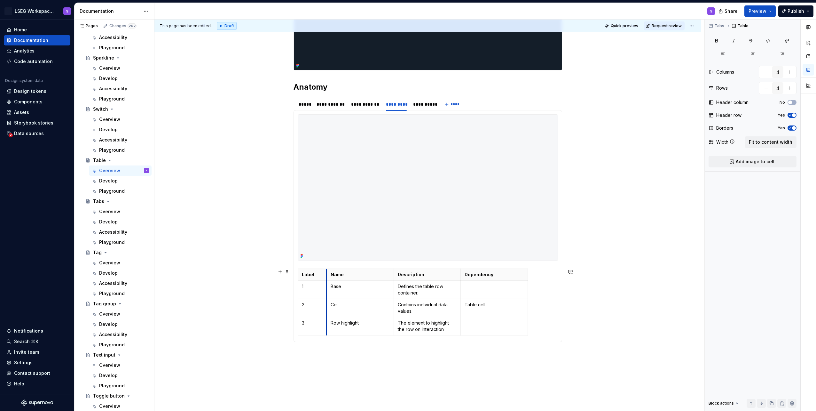
drag, startPoint x: 364, startPoint y: 274, endPoint x: 326, endPoint y: 279, distance: 38.7
drag, startPoint x: 394, startPoint y: 283, endPoint x: 378, endPoint y: 283, distance: 15.4
click at [201, 283] on td "Defines the table row container." at bounding box center [411, 289] width 67 height 18
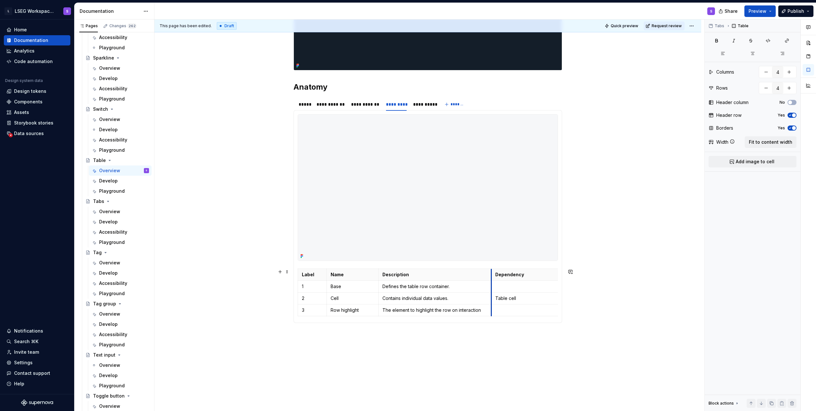
drag, startPoint x: 445, startPoint y: 287, endPoint x: 491, endPoint y: 291, distance: 46.2
click at [201, 291] on td at bounding box center [525, 286] width 67 height 12
click at [201, 105] on div "**********" at bounding box center [423, 104] width 20 height 6
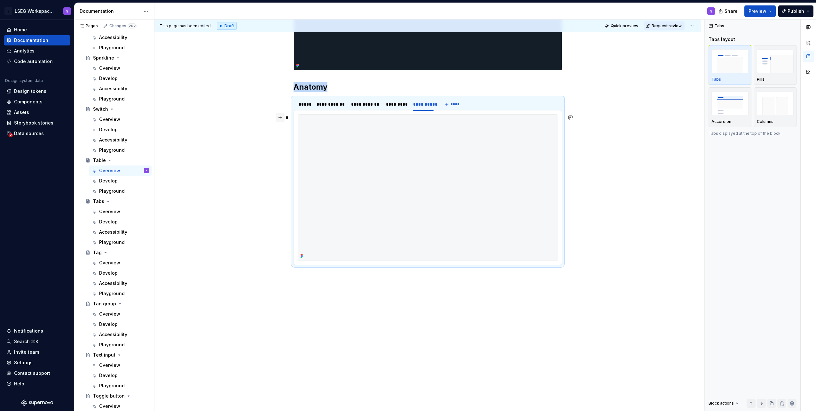
click at [201, 118] on button "button" at bounding box center [280, 117] width 9 height 9
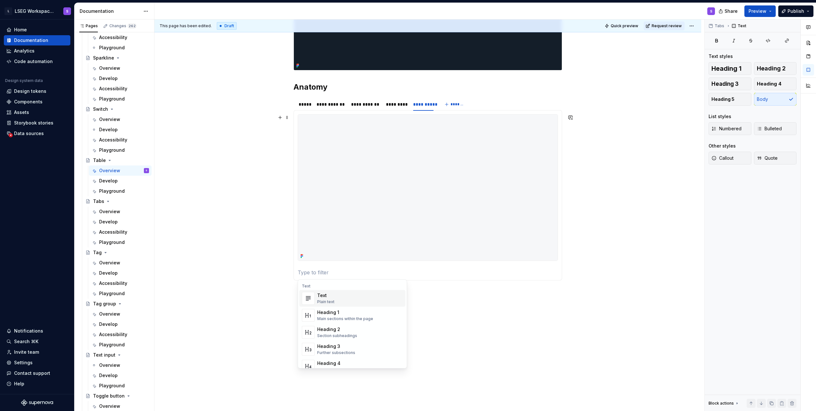
type textarea "*"
click at [201, 271] on p at bounding box center [428, 272] width 260 height 8
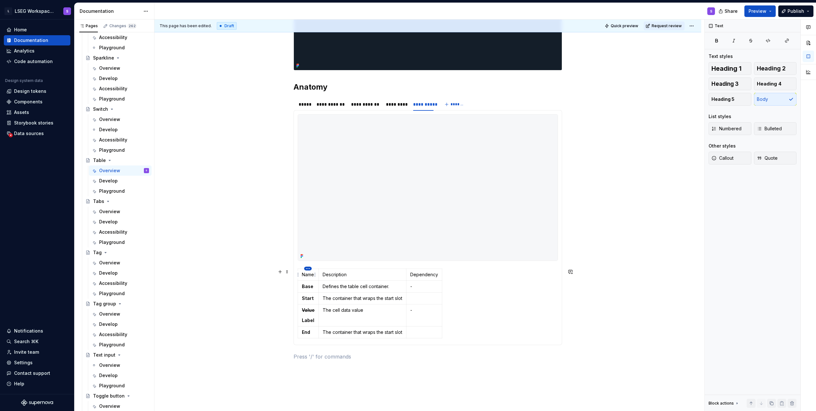
click at [201, 269] on html "L LSEG Workspace Design System S Home Documentation Analytics Code automation D…" at bounding box center [408, 205] width 816 height 411
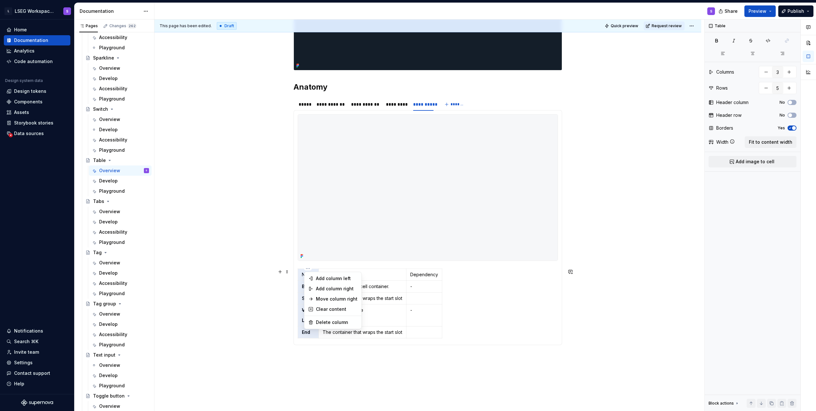
click at [201, 279] on div "Add column left" at bounding box center [337, 278] width 42 height 6
type input "4"
click at [201, 276] on p at bounding box center [304, 274] width 4 height 6
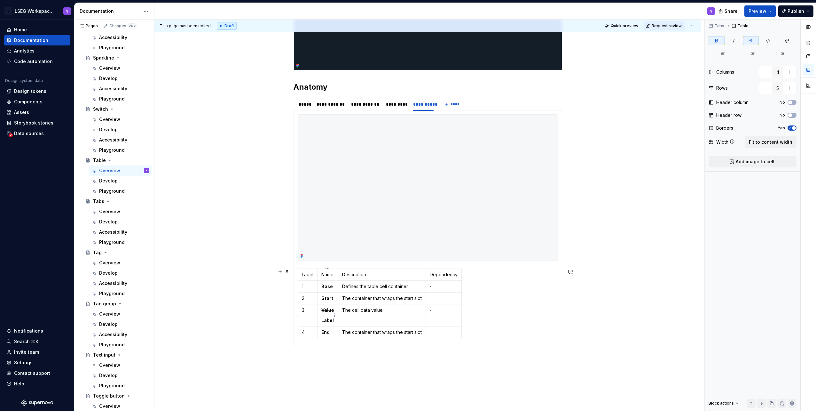
click at [201, 309] on s "Value" at bounding box center [327, 309] width 13 height 5
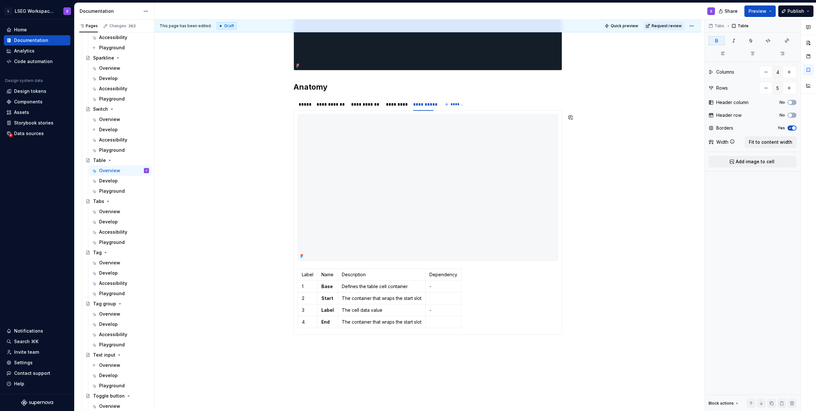
click at [201, 308] on p "The cell data value" at bounding box center [382, 310] width 80 height 6
click at [201, 300] on p at bounding box center [443, 298] width 28 height 6
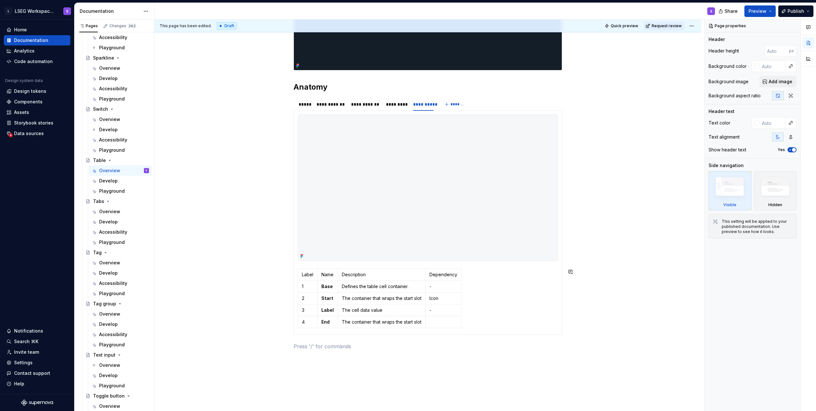
type textarea "*"
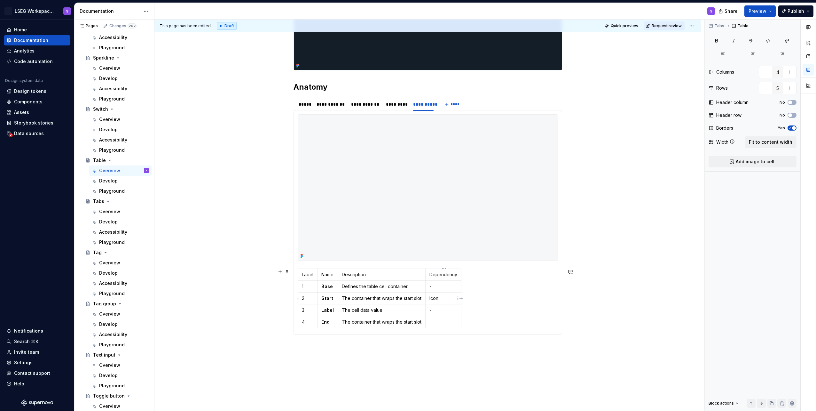
click at [201, 294] on td "Icon" at bounding box center [444, 298] width 36 height 12
drag, startPoint x: 432, startPoint y: 296, endPoint x: 427, endPoint y: 296, distance: 4.5
click at [201, 296] on td "Icon" at bounding box center [444, 298] width 36 height 12
click at [201, 286] on button "button" at bounding box center [490, 286] width 9 height 9
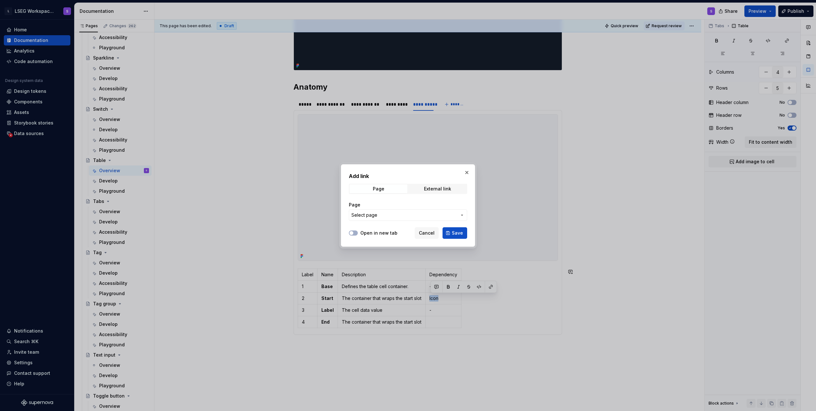
click at [201, 215] on span "Select page" at bounding box center [404, 215] width 106 height 6
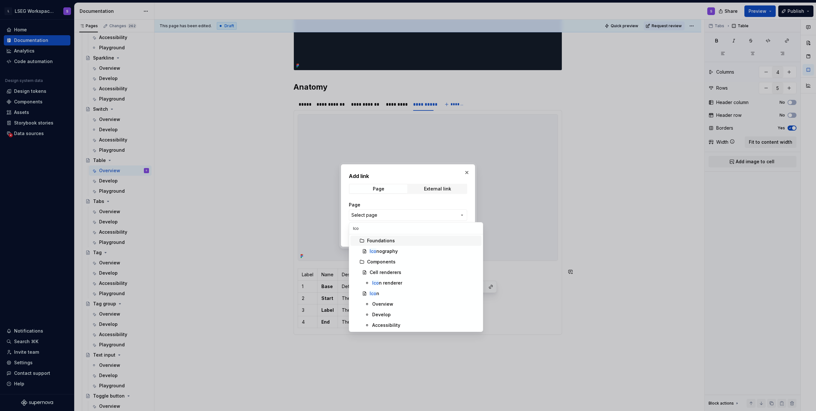
type input "Icon"
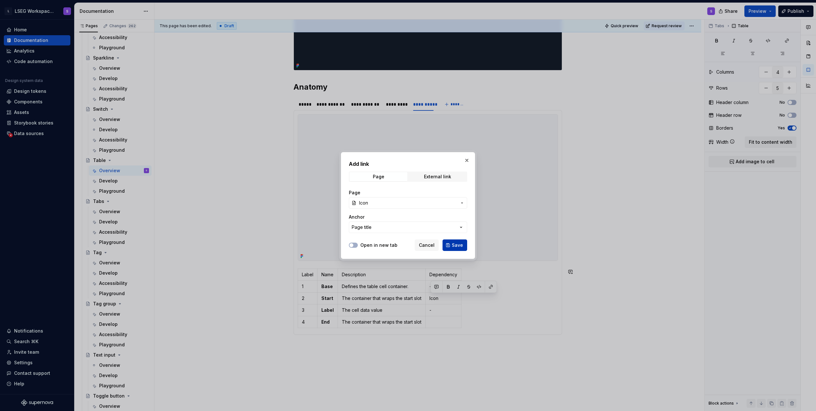
click at [201, 243] on span "Save" at bounding box center [457, 245] width 11 height 6
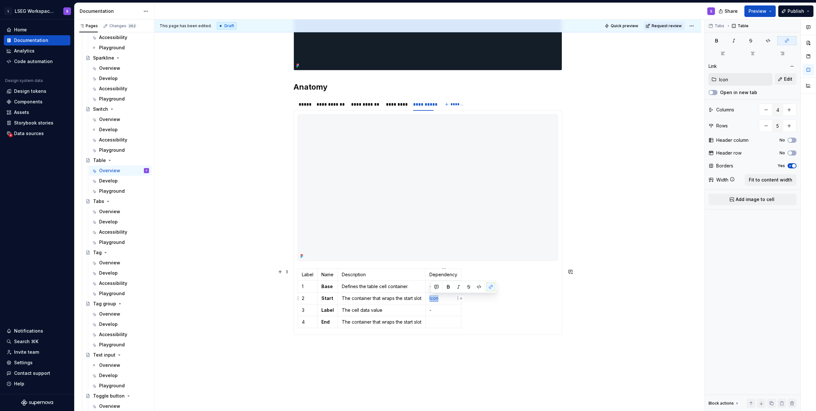
copy link "Icon"
click at [201, 318] on p at bounding box center [443, 322] width 28 height 6
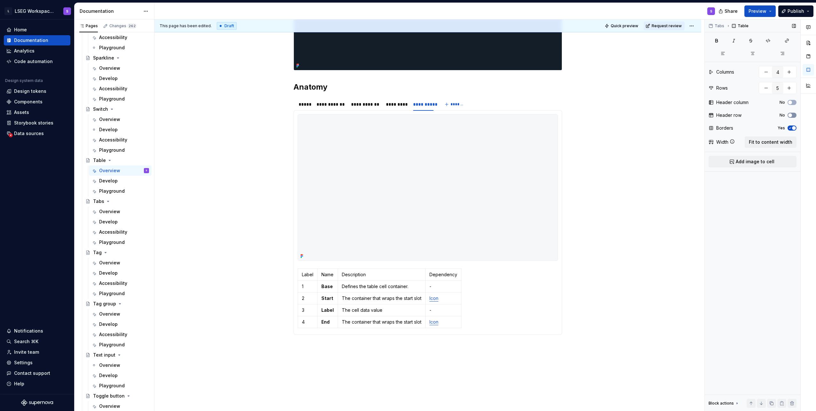
click at [201, 114] on button "No" at bounding box center [792, 115] width 9 height 5
click at [201, 269] on html "L LSEG Workspace Design System S Home Documentation Analytics Code automation D…" at bounding box center [408, 205] width 816 height 411
click at [201, 41] on div "Comments Open comments No comments yet Select ‘Comment’ from the block context …" at bounding box center [760, 215] width 111 height 391
click at [201, 41] on icon "button" at bounding box center [716, 40] width 5 height 5
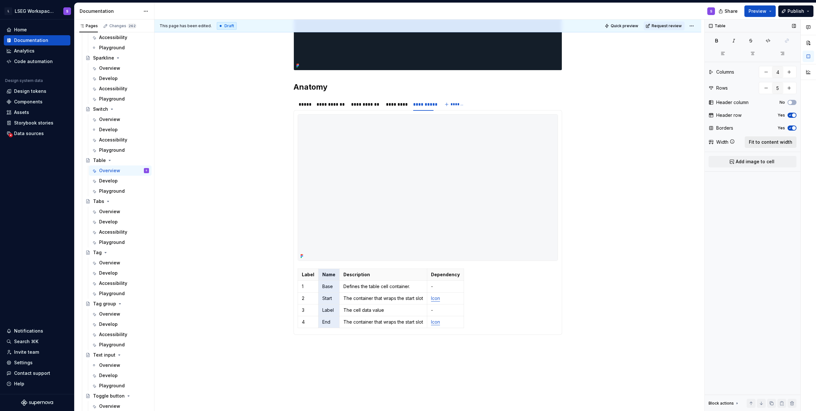
click at [201, 143] on span "Fit to content width" at bounding box center [770, 142] width 43 height 6
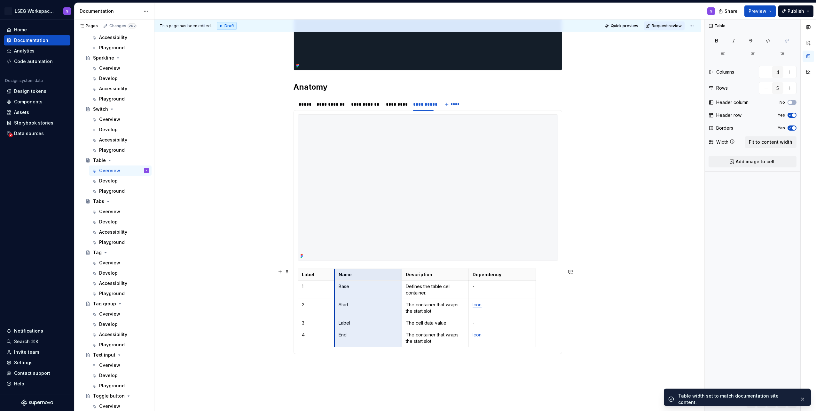
drag, startPoint x: 365, startPoint y: 279, endPoint x: 335, endPoint y: 281, distance: 30.5
click at [201, 281] on tbody "Label Name Description Dependency 1 Base Defines the table cell container. - 2 …" at bounding box center [417, 307] width 238 height 78
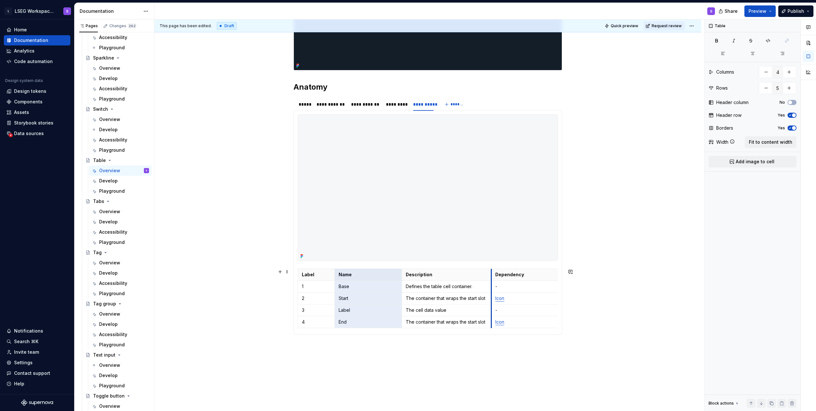
drag, startPoint x: 468, startPoint y: 278, endPoint x: 491, endPoint y: 278, distance: 22.7
click at [201, 299] on p "Start" at bounding box center [368, 298] width 59 height 6
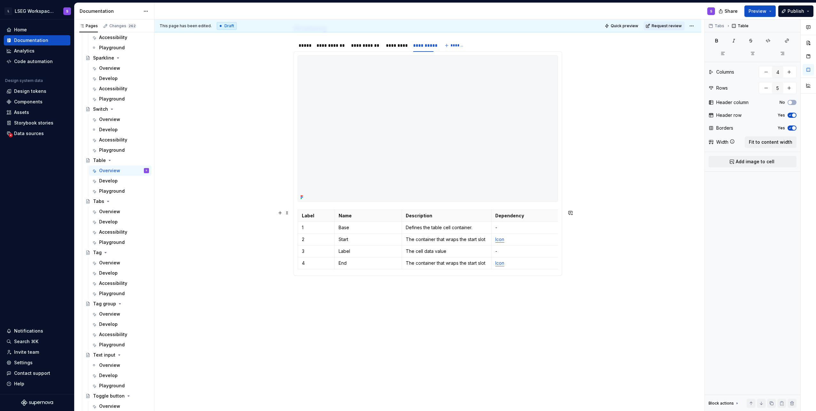
scroll to position [296, 0]
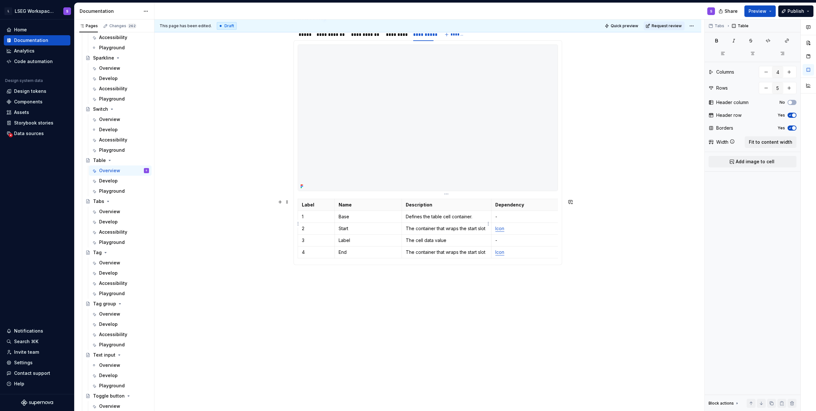
click at [201, 225] on p "The container that wraps the start slot" at bounding box center [447, 228] width 82 height 6
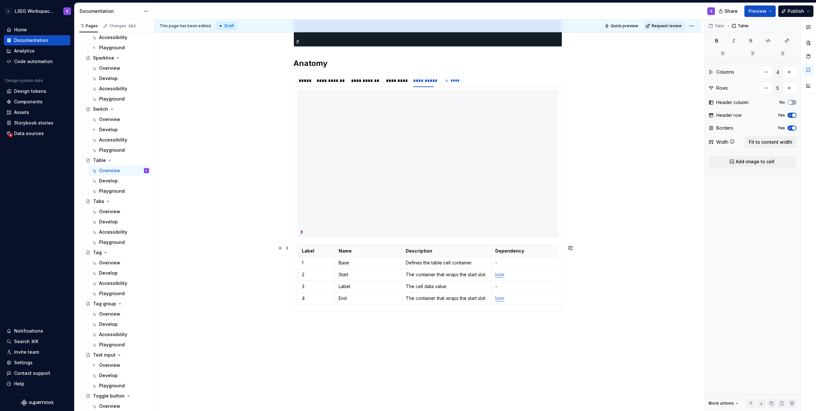
scroll to position [201, 0]
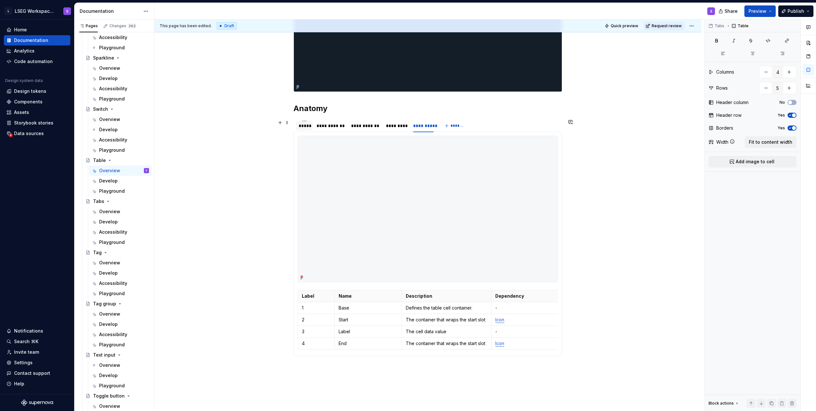
click at [201, 124] on div "*****" at bounding box center [305, 125] width 12 height 6
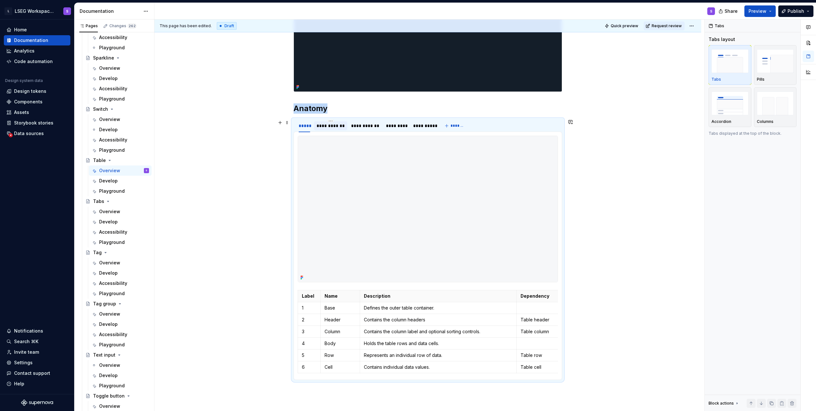
drag, startPoint x: 337, startPoint y: 130, endPoint x: 344, endPoint y: 130, distance: 7.7
click at [201, 129] on div "**********" at bounding box center [330, 125] width 33 height 9
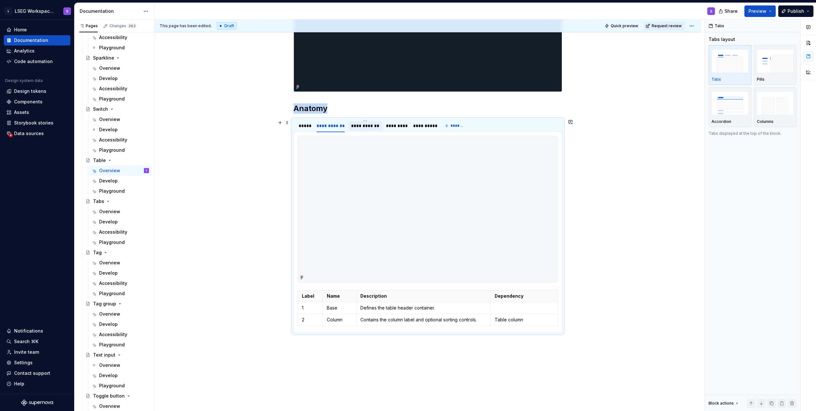
click at [201, 127] on div "**********" at bounding box center [365, 125] width 29 height 6
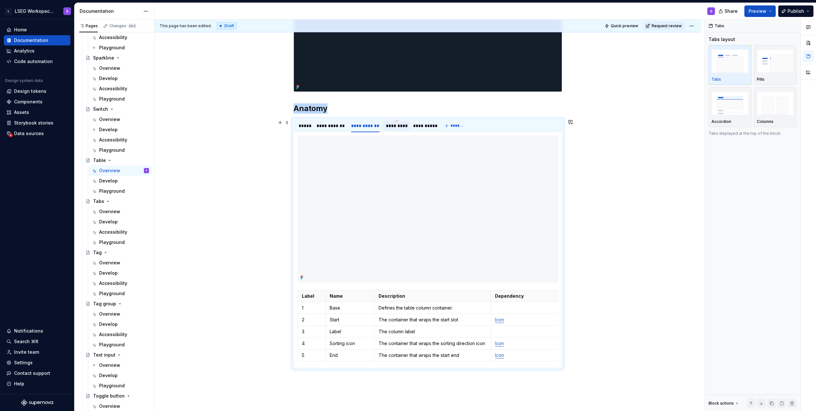
click at [201, 127] on div "*********" at bounding box center [396, 125] width 21 height 6
click at [201, 126] on div "**********" at bounding box center [423, 125] width 20 height 6
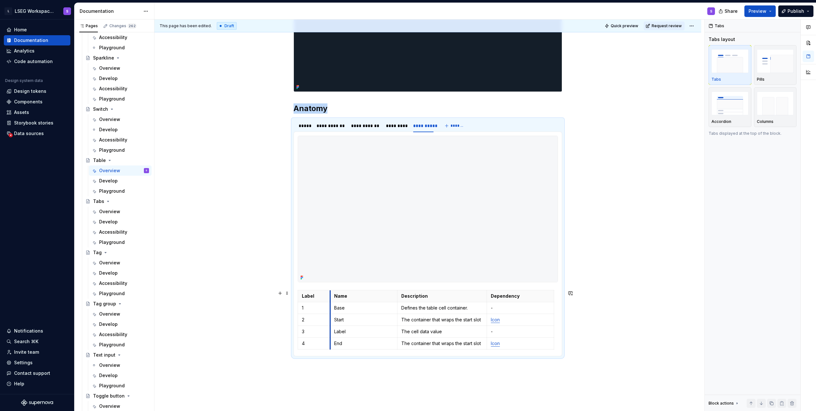
drag, startPoint x: 335, startPoint y: 292, endPoint x: 330, endPoint y: 292, distance: 4.5
click at [201, 292] on th "Name" at bounding box center [363, 296] width 67 height 12
drag, startPoint x: 487, startPoint y: 297, endPoint x: 493, endPoint y: 298, distance: 6.1
click at [201, 298] on th "Dependency" at bounding box center [526, 296] width 66 height 12
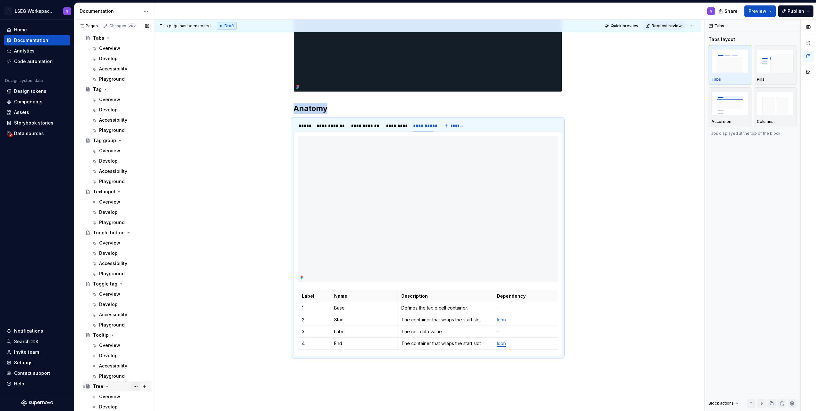
scroll to position [2814, 0]
click at [201, 293] on th "Dependency" at bounding box center [526, 296] width 66 height 12
drag, startPoint x: 557, startPoint y: 298, endPoint x: 536, endPoint y: 298, distance: 20.5
drag, startPoint x: 493, startPoint y: 300, endPoint x: 512, endPoint y: 302, distance: 19.3
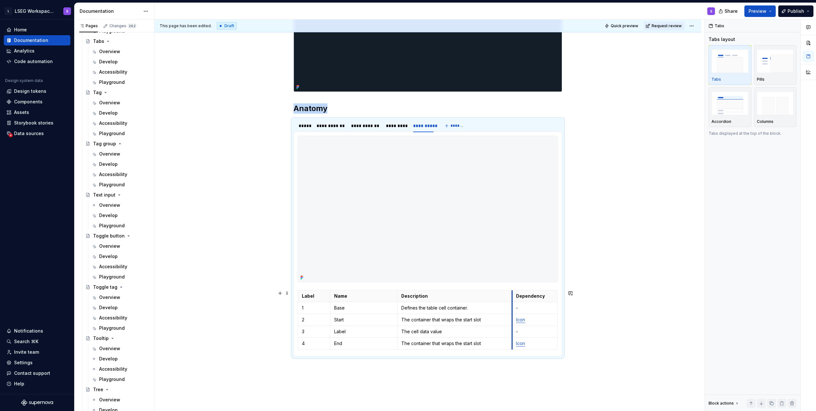
click at [201, 302] on tbody "Label Name Description Dependency 1 Base Defines the table cell container. - 2 …" at bounding box center [428, 319] width 260 height 59
click at [201, 129] on div "*********" at bounding box center [396, 125] width 26 height 9
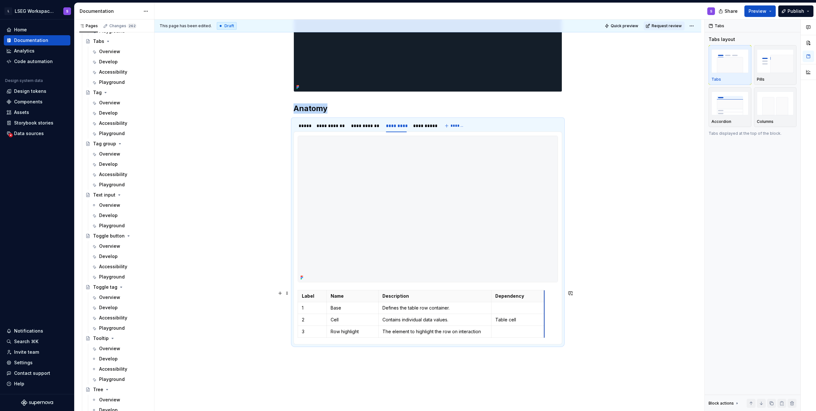
drag, startPoint x: 558, startPoint y: 300, endPoint x: 543, endPoint y: 299, distance: 14.4
drag, startPoint x: 492, startPoint y: 298, endPoint x: 505, endPoint y: 300, distance: 13.9
click at [201, 300] on th "Dependency" at bounding box center [531, 296] width 53 height 12
click at [201, 128] on div "**********" at bounding box center [423, 125] width 20 height 6
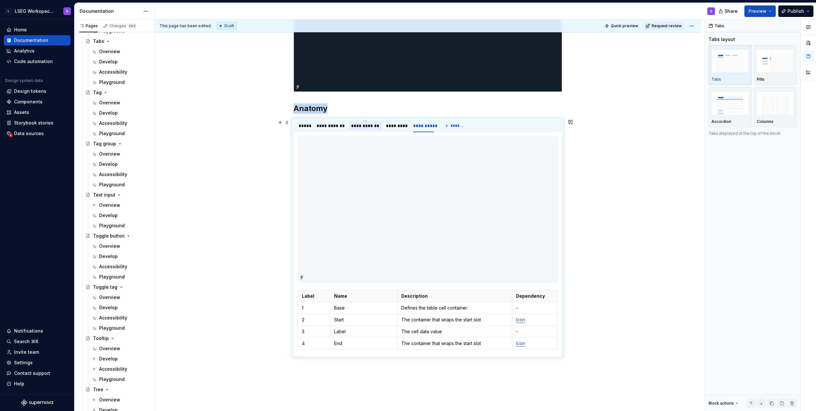
click at [201, 128] on div "**********" at bounding box center [365, 125] width 29 height 6
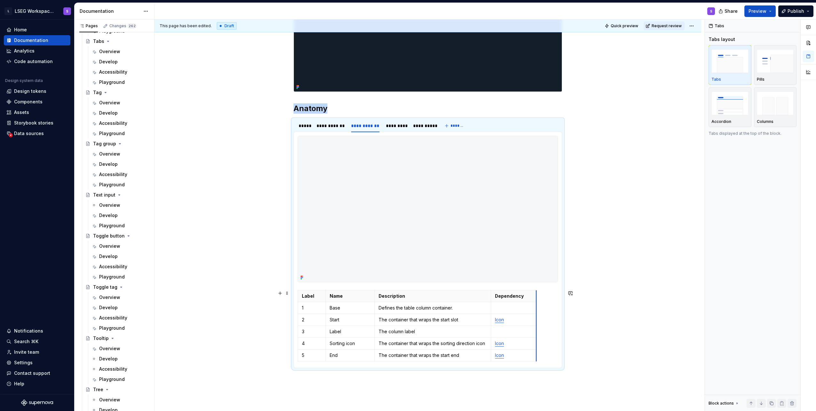
drag, startPoint x: 557, startPoint y: 299, endPoint x: 532, endPoint y: 299, distance: 24.9
drag, startPoint x: 491, startPoint y: 300, endPoint x: 515, endPoint y: 304, distance: 24.6
click at [201, 304] on tbody "Label Name Description Dependency 1 Base Defines the table column container. 2 …" at bounding box center [428, 325] width 260 height 71
click at [201, 130] on div "**********" at bounding box center [330, 125] width 33 height 9
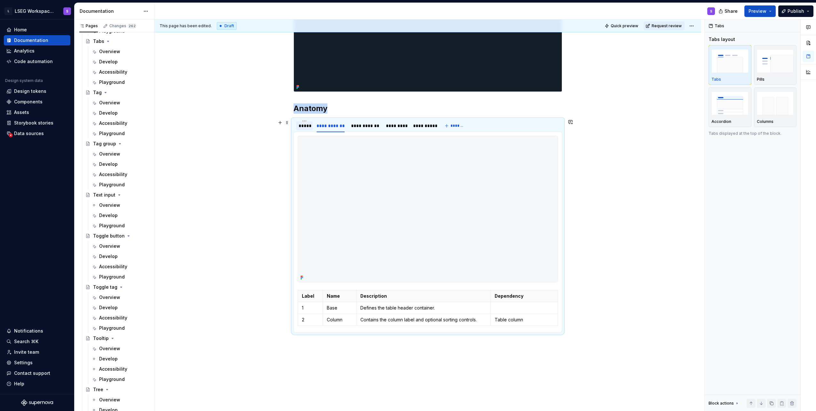
click at [201, 126] on div "*****" at bounding box center [305, 125] width 12 height 6
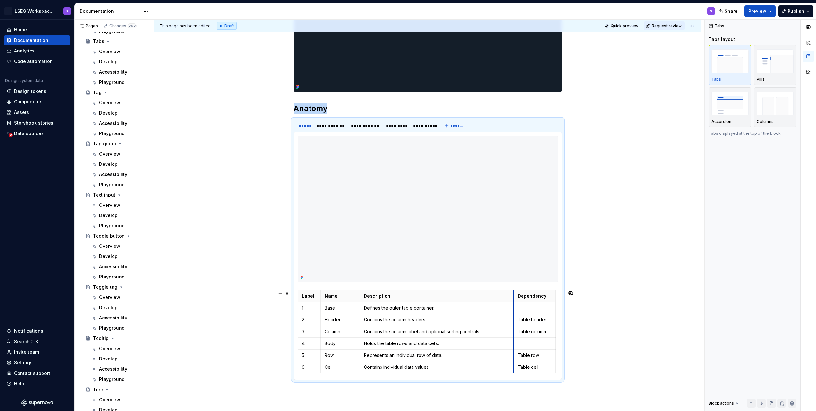
drag, startPoint x: 516, startPoint y: 309, endPoint x: 513, endPoint y: 312, distance: 4.3
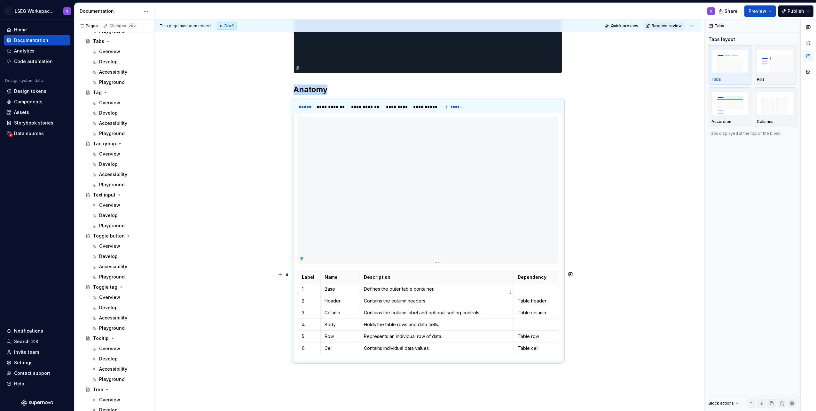
scroll to position [232, 0]
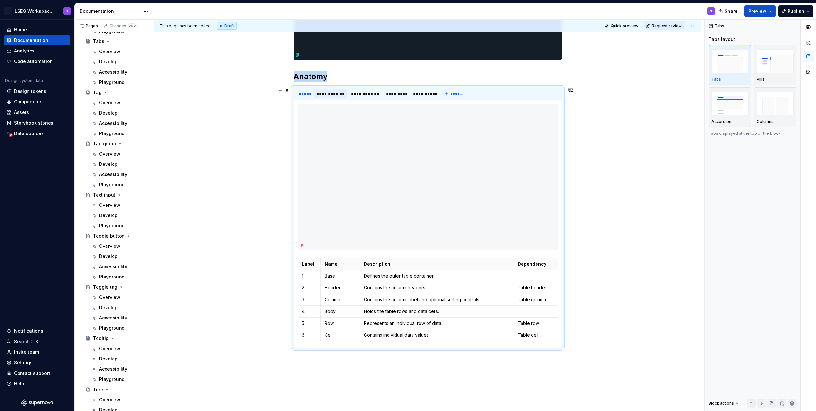
click at [201, 96] on div "**********" at bounding box center [331, 94] width 28 height 6
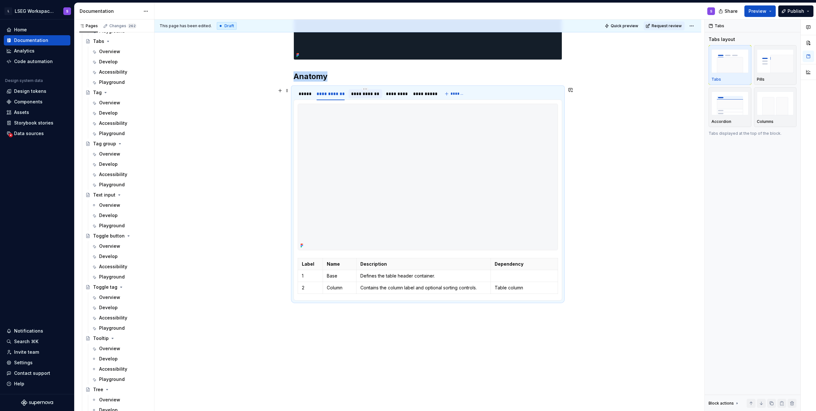
click at [201, 96] on div "**********" at bounding box center [365, 94] width 29 height 6
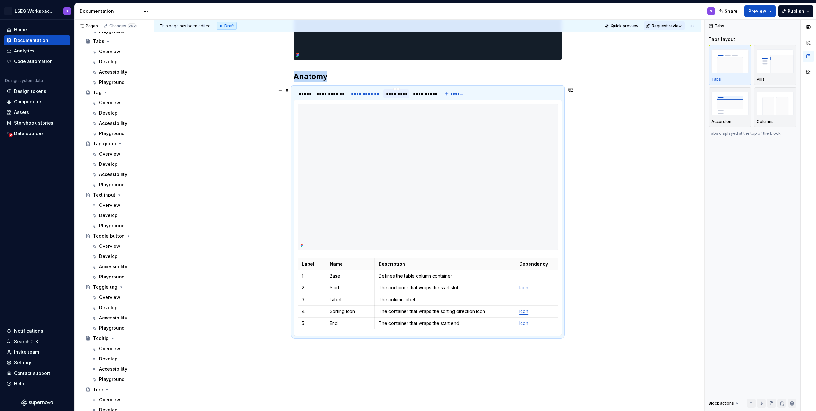
click at [201, 98] on div "*********" at bounding box center [396, 93] width 26 height 9
click at [201, 98] on div "**********" at bounding box center [424, 93] width 26 height 9
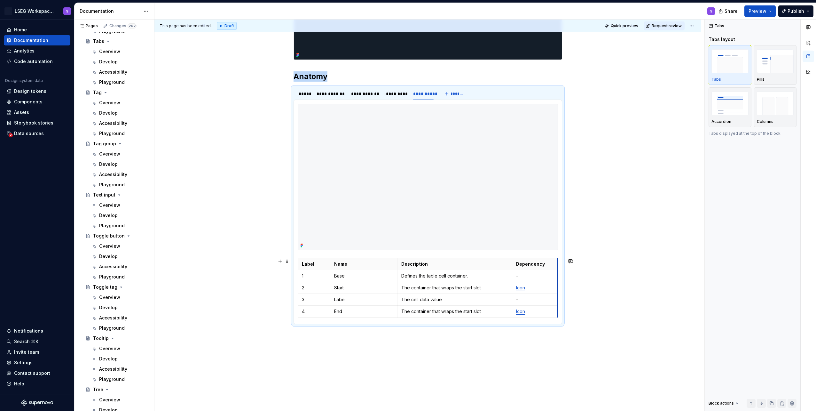
click at [201, 261] on th "Dependency" at bounding box center [534, 264] width 45 height 12
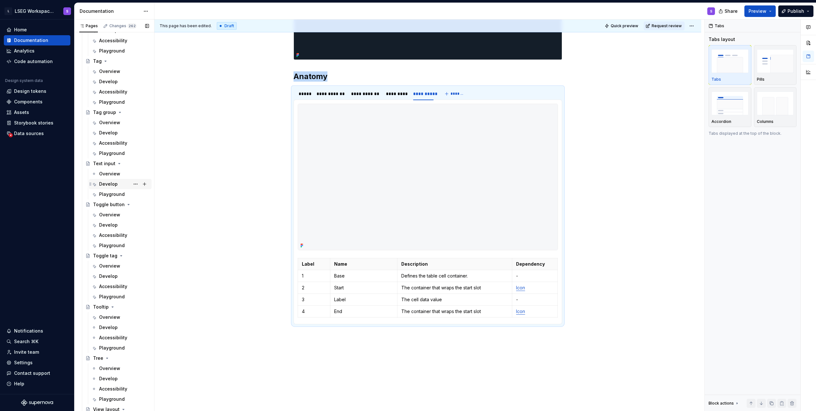
scroll to position [2846, 0]
click at [106, 171] on div "Overview" at bounding box center [109, 173] width 21 height 6
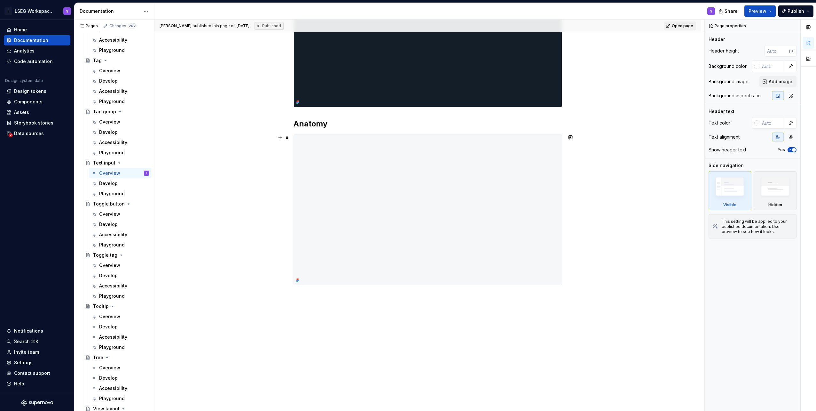
scroll to position [183, 0]
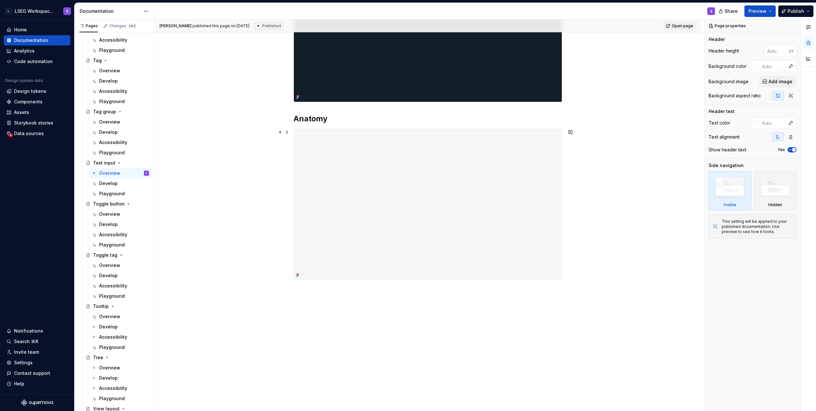
click at [201, 267] on img at bounding box center [428, 204] width 268 height 150
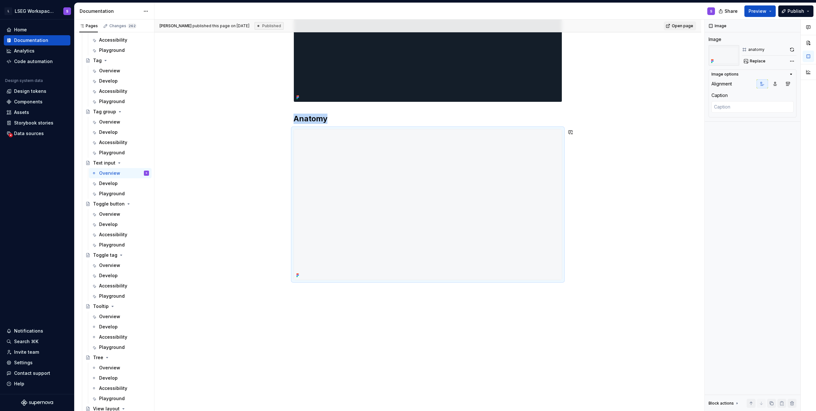
click at [201, 310] on div "Anatomy" at bounding box center [427, 173] width 547 height 475
click at [201, 303] on div "Anatomy" at bounding box center [427, 173] width 547 height 475
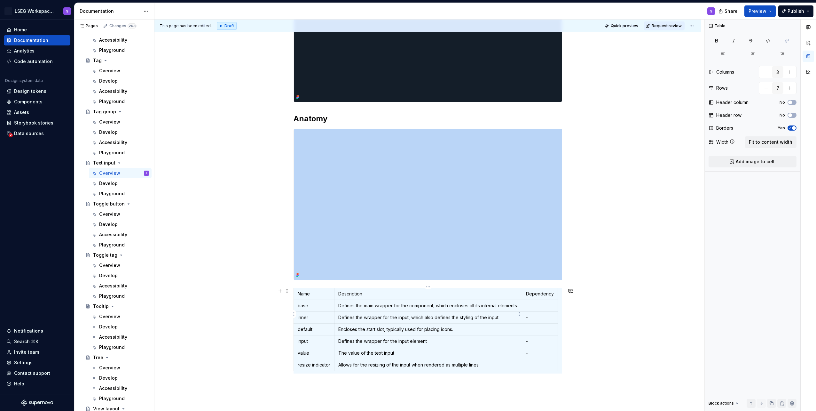
scroll to position [3, 0]
click at [201, 141] on span "Fit to content width" at bounding box center [770, 142] width 43 height 6
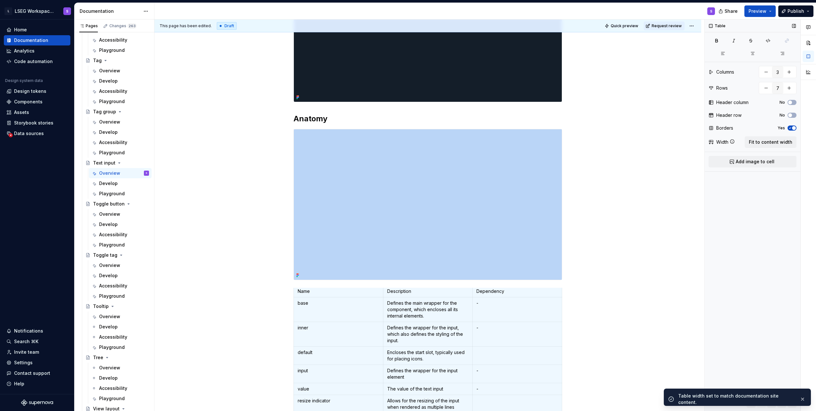
scroll to position [194, 0]
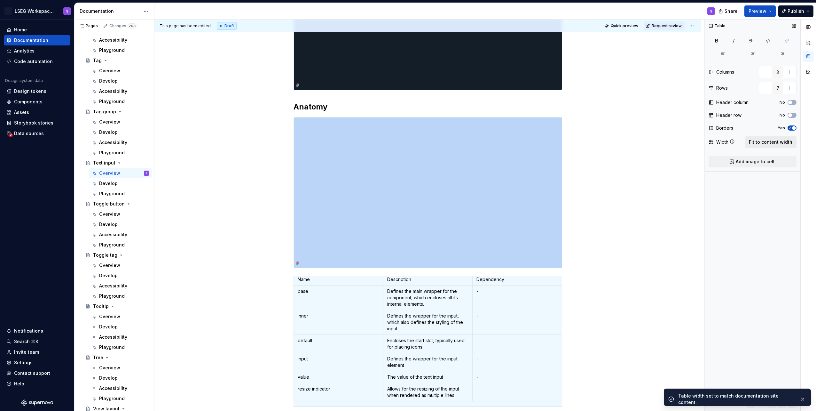
click at [201, 143] on span "Fit to content width" at bounding box center [770, 142] width 43 height 6
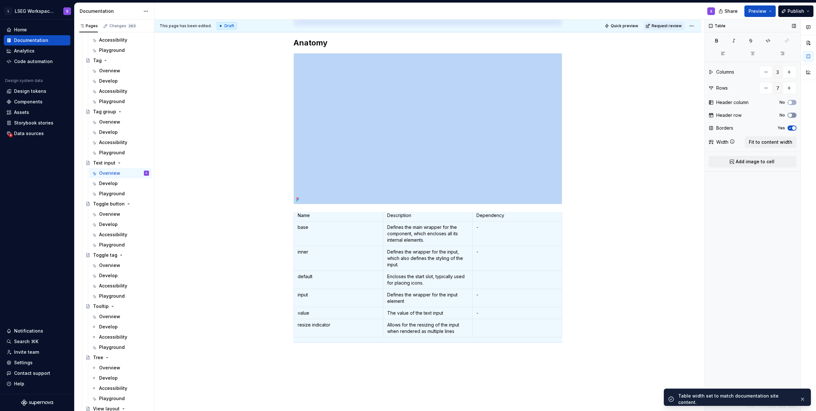
click at [201, 115] on button "No" at bounding box center [792, 115] width 9 height 5
click at [201, 238] on td "base" at bounding box center [339, 233] width 90 height 25
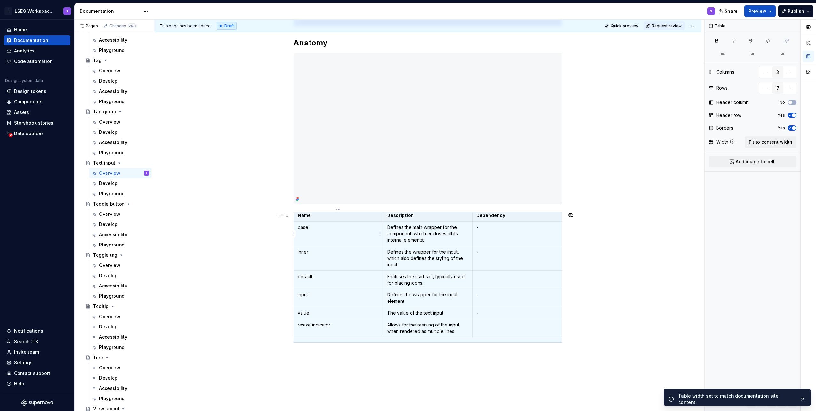
scroll to position [0, 0]
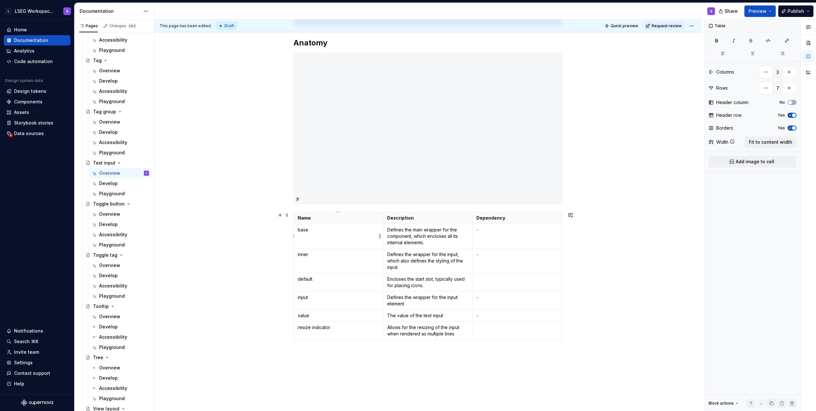
type textarea "*"
click at [201, 221] on p "Name" at bounding box center [339, 218] width 82 height 6
click at [201, 215] on body "L LSEG Workspace Design System S Home Documentation Analytics Code automation D…" at bounding box center [408, 205] width 816 height 411
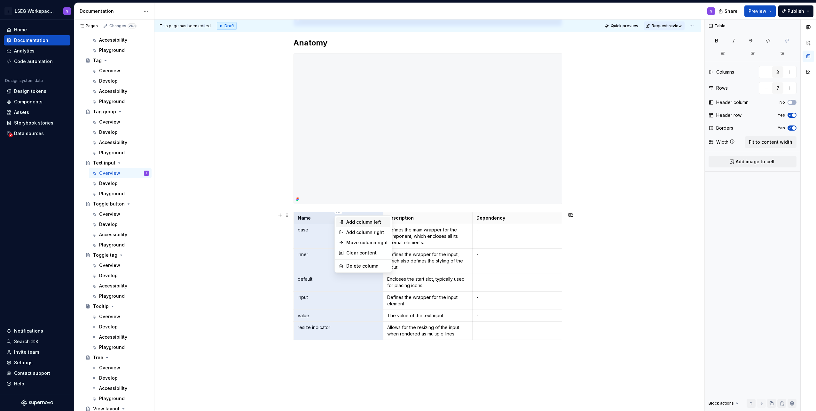
click at [201, 220] on div "Add column left" at bounding box center [367, 222] width 42 height 6
type input "4"
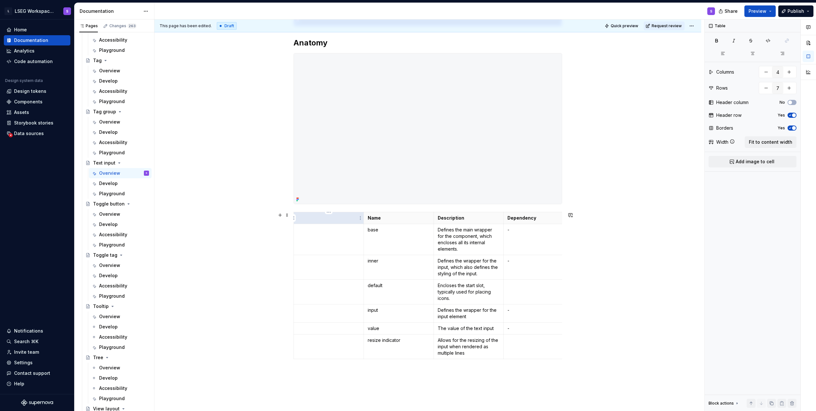
click at [201, 220] on p at bounding box center [329, 218] width 62 height 6
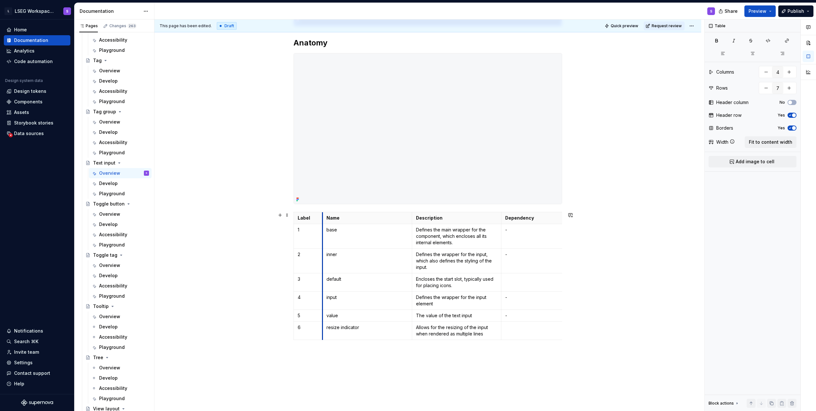
drag, startPoint x: 363, startPoint y: 216, endPoint x: 321, endPoint y: 219, distance: 41.4
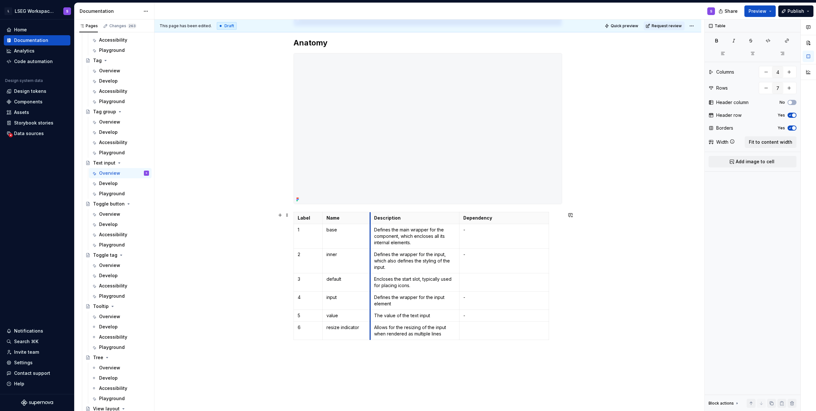
drag, startPoint x: 412, startPoint y: 221, endPoint x: 370, endPoint y: 228, distance: 42.2
click at [201, 228] on tbody "Label Name Description Dependency 1 base Defines the main wrapper for the compo…" at bounding box center [421, 276] width 255 height 128
click at [201, 246] on td "-" at bounding box center [505, 236] width 90 height 25
click at [201, 316] on p "-" at bounding box center [505, 315] width 82 height 6
click at [201, 302] on td "-" at bounding box center [505, 300] width 90 height 18
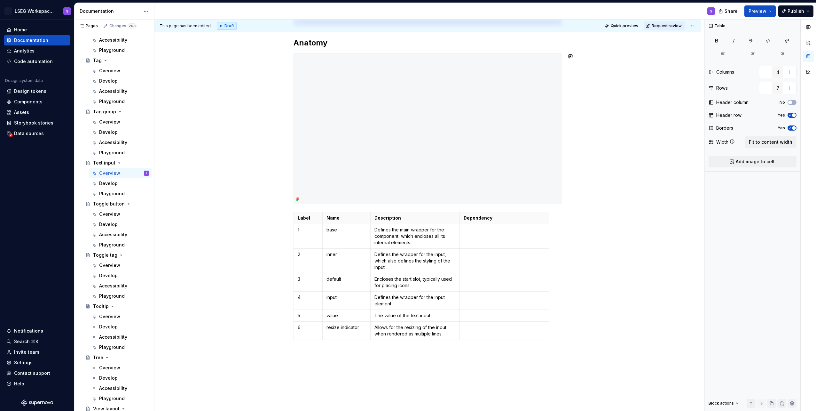
type textarea "*"
click at [201, 282] on p at bounding box center [505, 279] width 82 height 6
click at [201, 267] on button "button" at bounding box center [524, 267] width 9 height 9
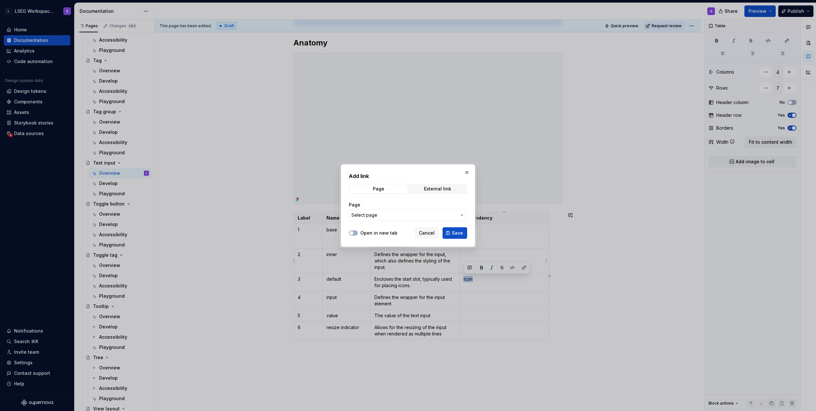
click at [201, 217] on span "Select page" at bounding box center [404, 215] width 106 height 6
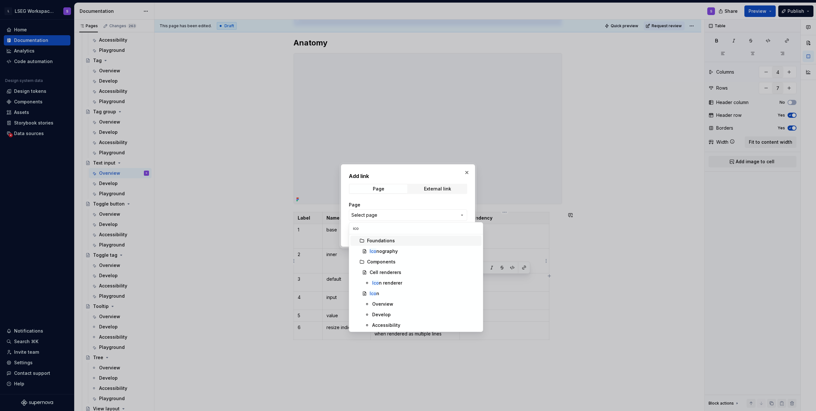
type input "icon"
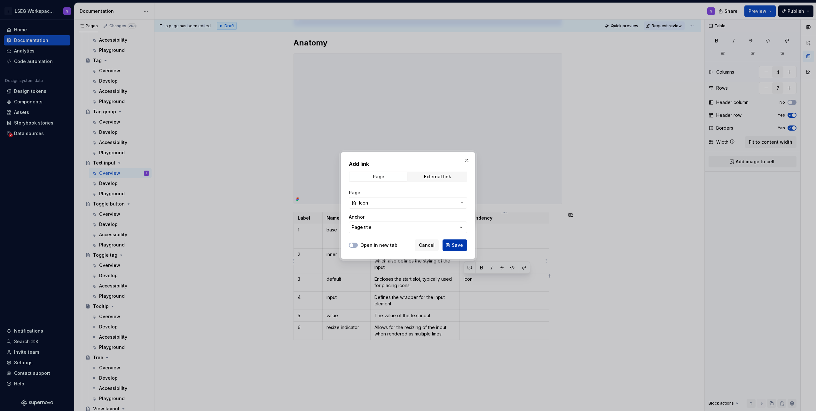
click at [201, 246] on span "Save" at bounding box center [457, 245] width 11 height 6
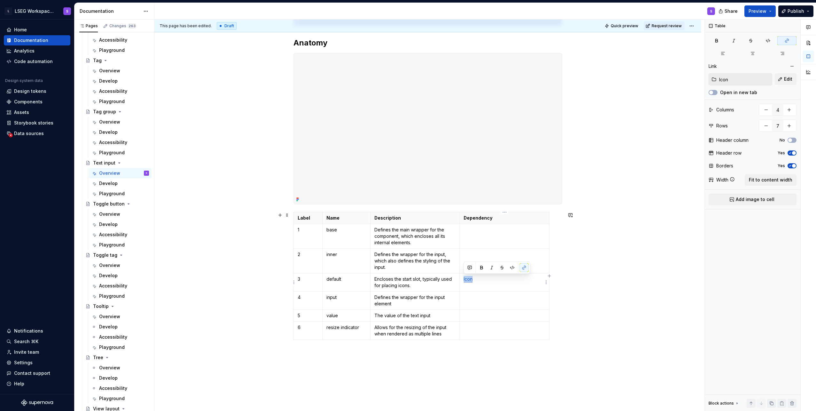
click at [201, 280] on p "Icon" at bounding box center [505, 279] width 82 height 6
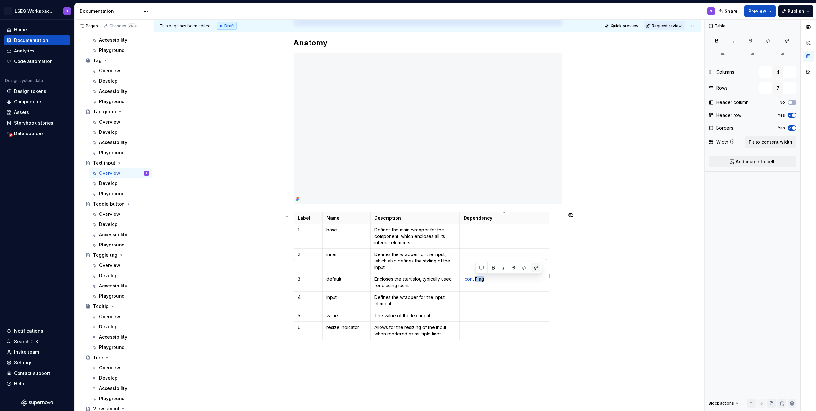
click at [201, 265] on button "button" at bounding box center [535, 267] width 9 height 9
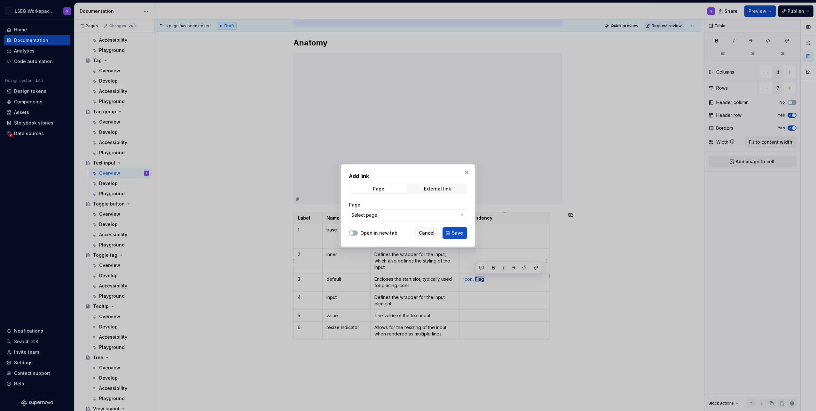
click at [201, 216] on span "Select page" at bounding box center [404, 215] width 106 height 6
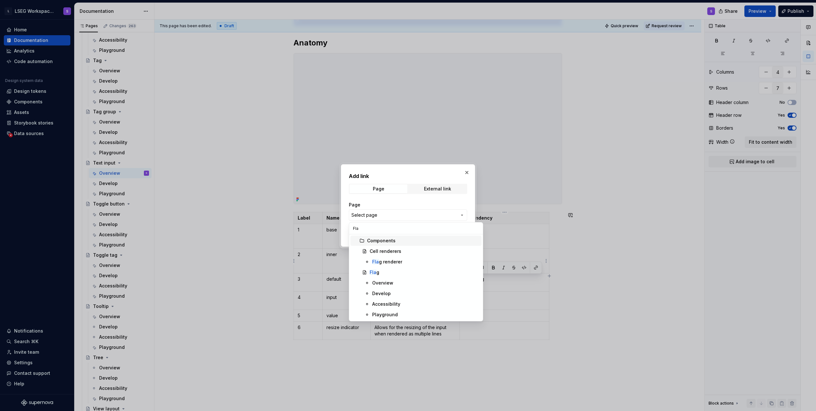
type input "Flag"
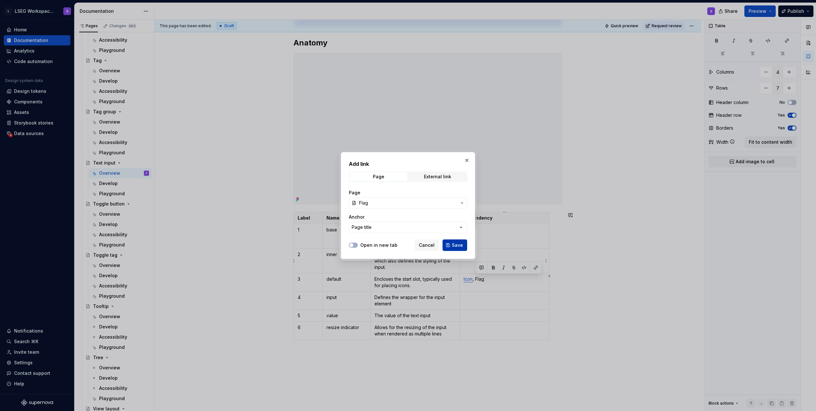
click at [201, 242] on span "Save" at bounding box center [457, 245] width 11 height 6
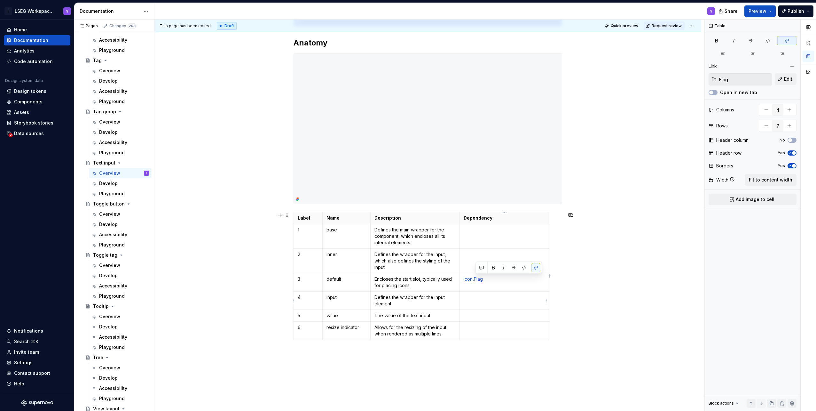
click at [201, 301] on td at bounding box center [505, 300] width 90 height 18
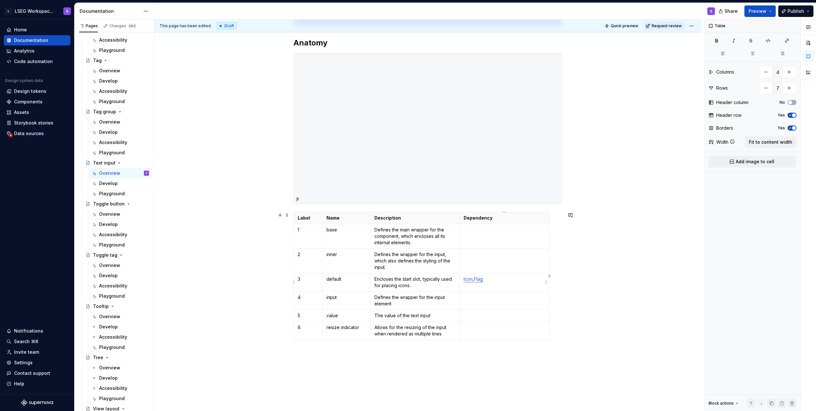
click at [201, 278] on p "Icon , Flag" at bounding box center [505, 279] width 82 height 6
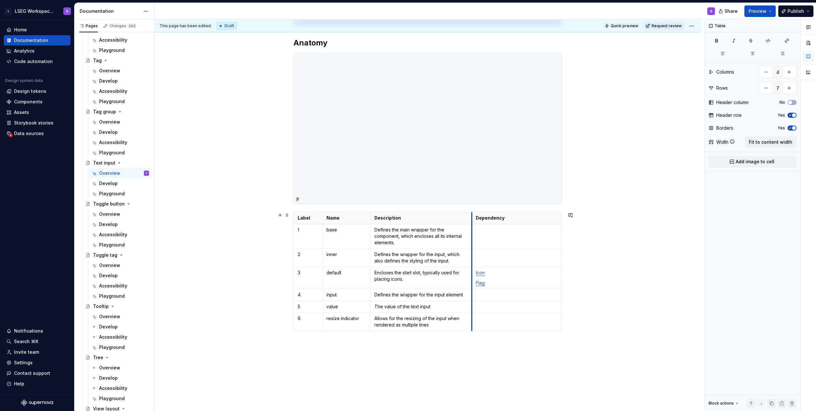
drag, startPoint x: 459, startPoint y: 228, endPoint x: 471, endPoint y: 229, distance: 12.3
click at [201, 5] on button "Preview" at bounding box center [759, 11] width 31 height 12
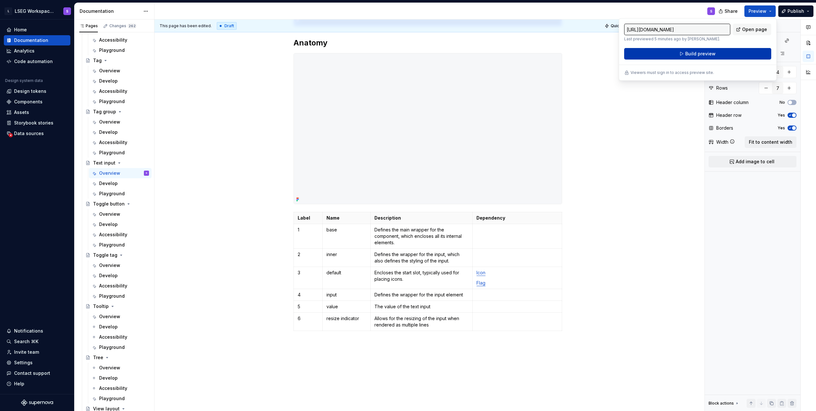
click at [201, 50] on button "Build preview" at bounding box center [697, 54] width 147 height 12
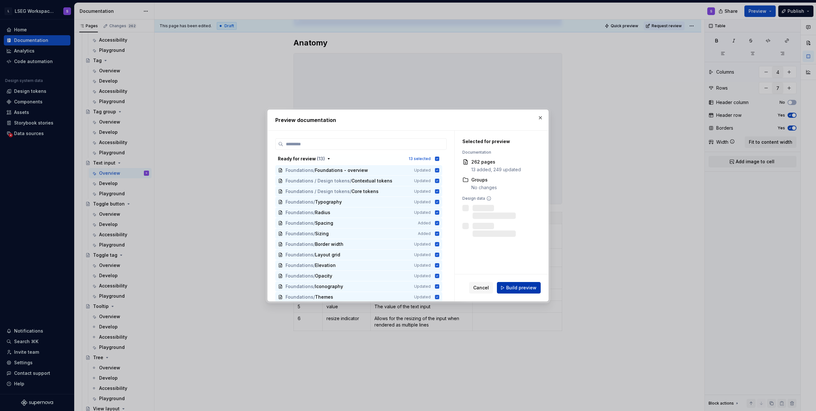
click at [201, 287] on span "Build preview" at bounding box center [521, 287] width 30 height 6
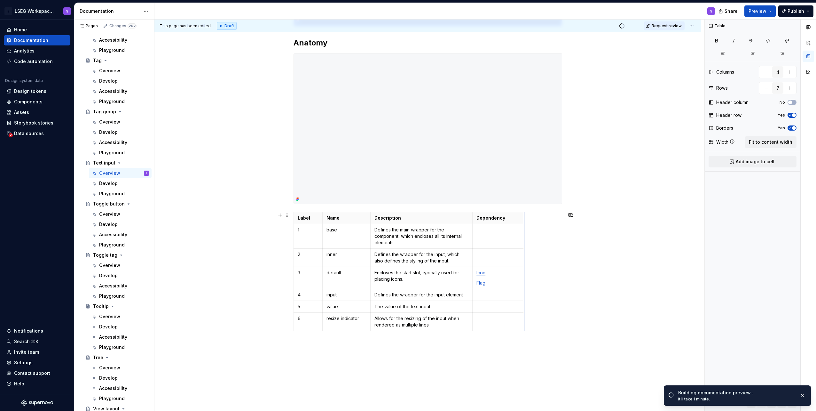
drag, startPoint x: 562, startPoint y: 223, endPoint x: 523, endPoint y: 227, distance: 38.6
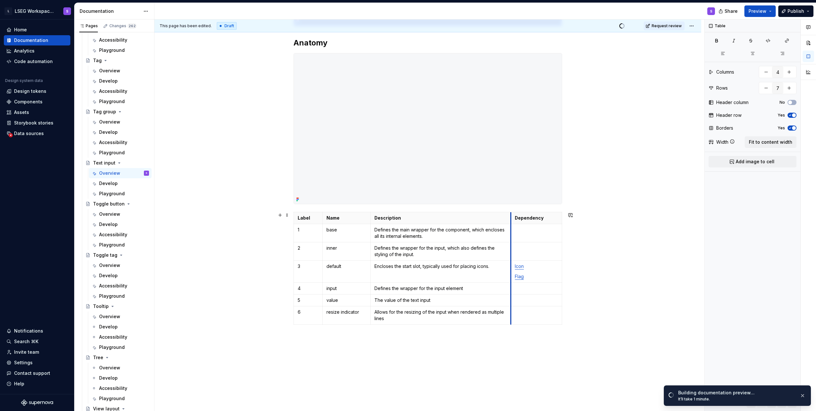
drag, startPoint x: 472, startPoint y: 235, endPoint x: 510, endPoint y: 241, distance: 38.9
click at [201, 318] on button "button" at bounding box center [803, 395] width 8 height 9
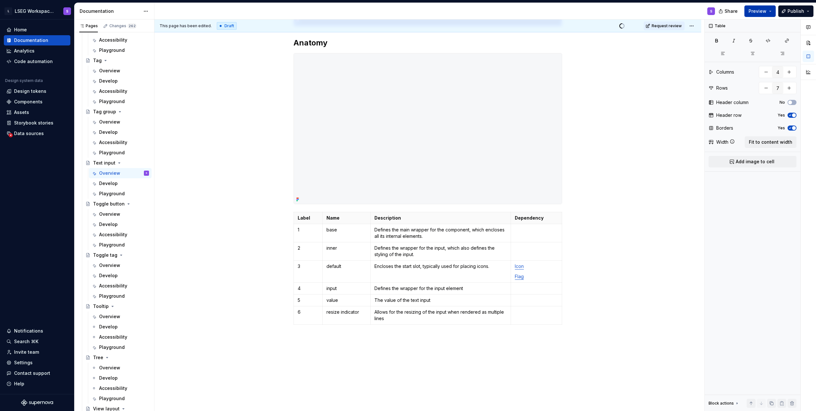
click at [201, 12] on span "Preview" at bounding box center [758, 11] width 18 height 6
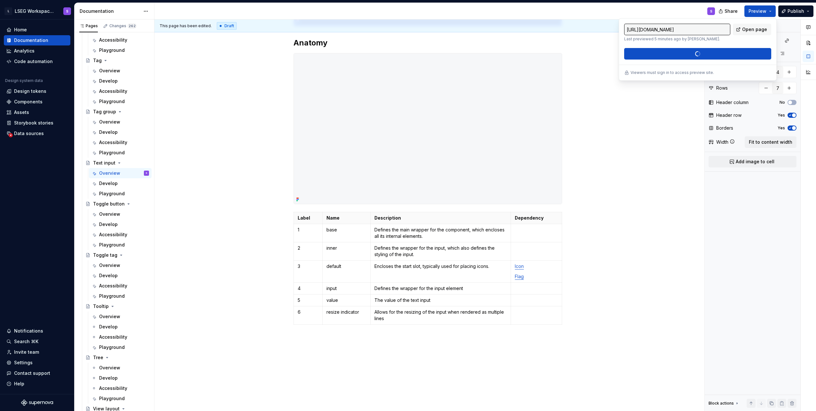
click at [201, 54] on div "[URL][DOMAIN_NAME] Last previewed 5 minutes ago by [PERSON_NAME]. Open page Bui…" at bounding box center [697, 42] width 147 height 36
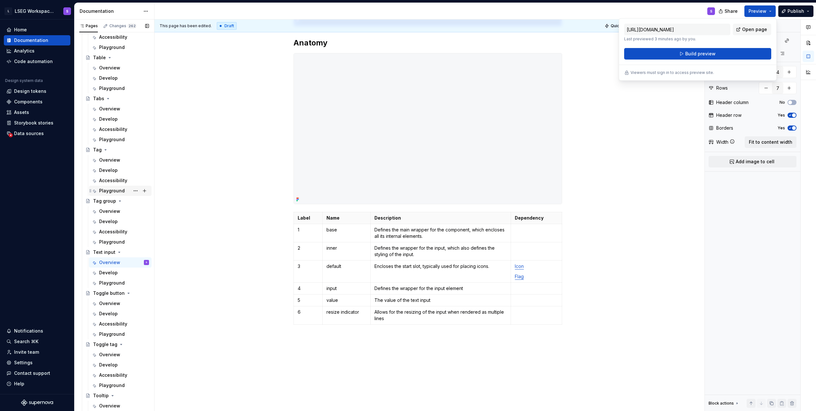
scroll to position [2718, 0]
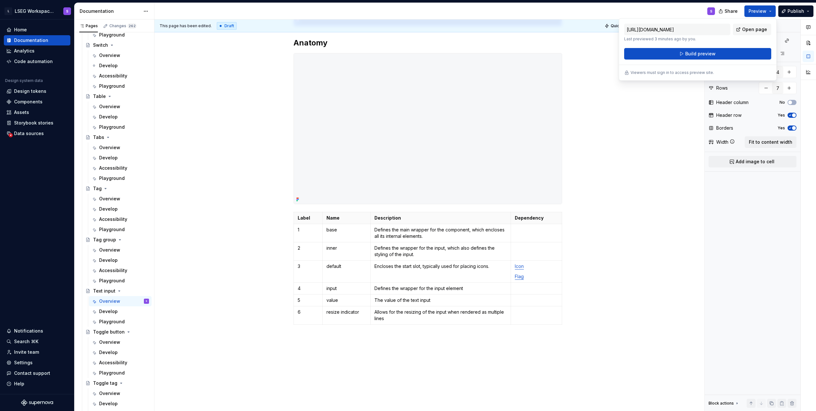
drag, startPoint x: 108, startPoint y: 145, endPoint x: 324, endPoint y: 282, distance: 255.4
click at [108, 145] on div "Overview" at bounding box center [109, 147] width 21 height 6
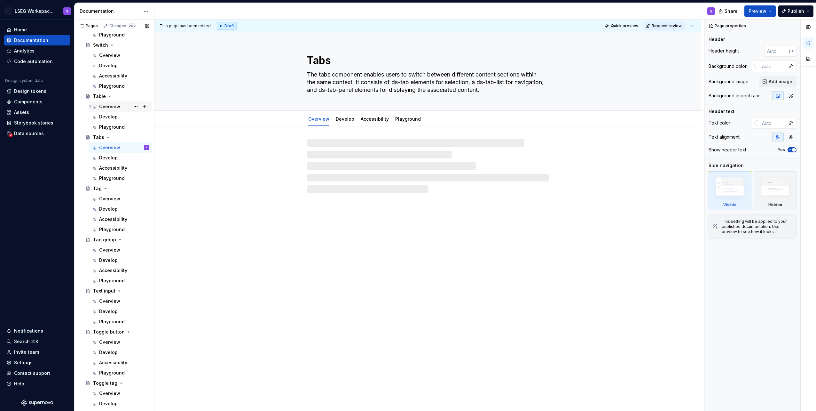
click at [111, 107] on div "Overview" at bounding box center [109, 106] width 21 height 6
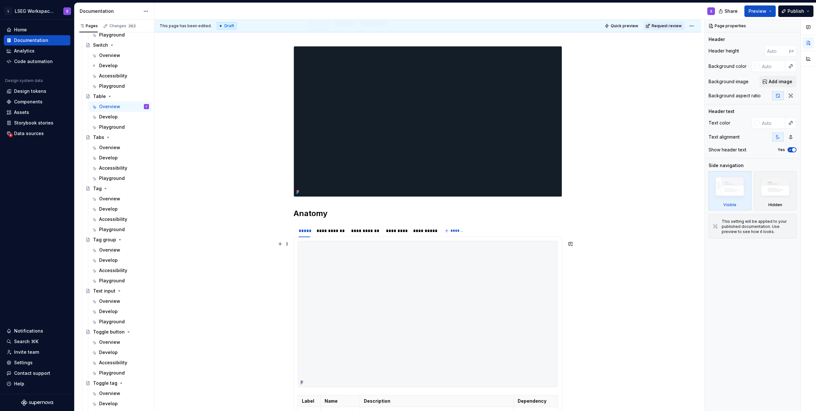
scroll to position [160, 0]
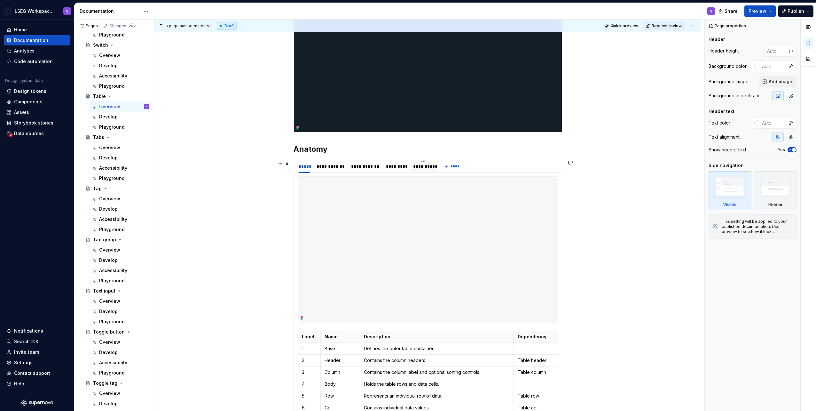
click at [201, 166] on div "**********" at bounding box center [423, 166] width 20 height 6
type textarea "*"
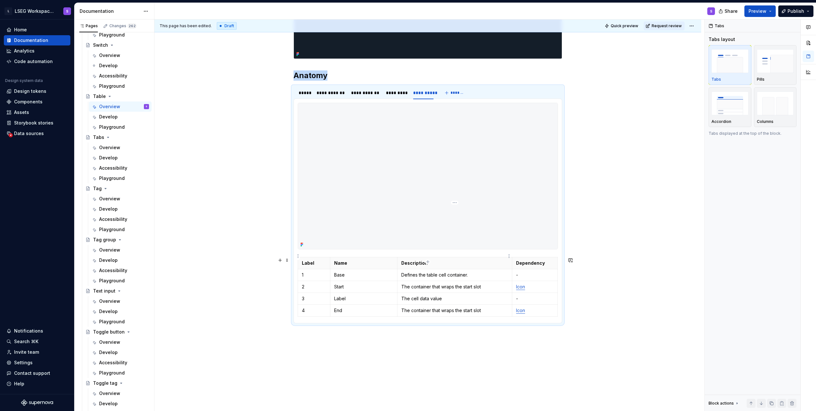
scroll to position [288, 0]
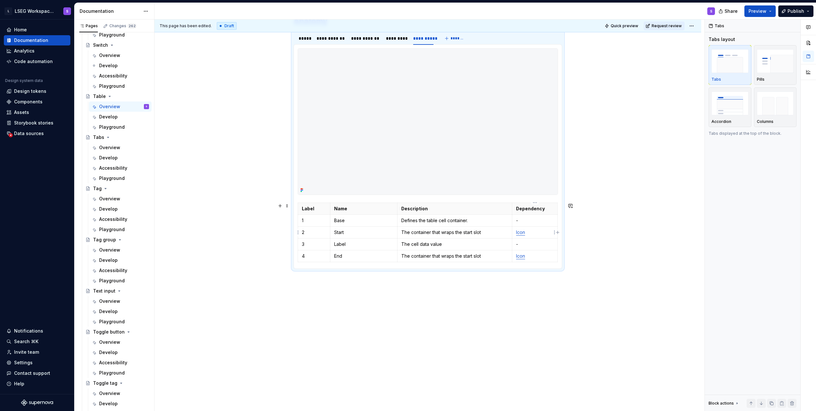
click at [201, 224] on td "-" at bounding box center [534, 220] width 45 height 12
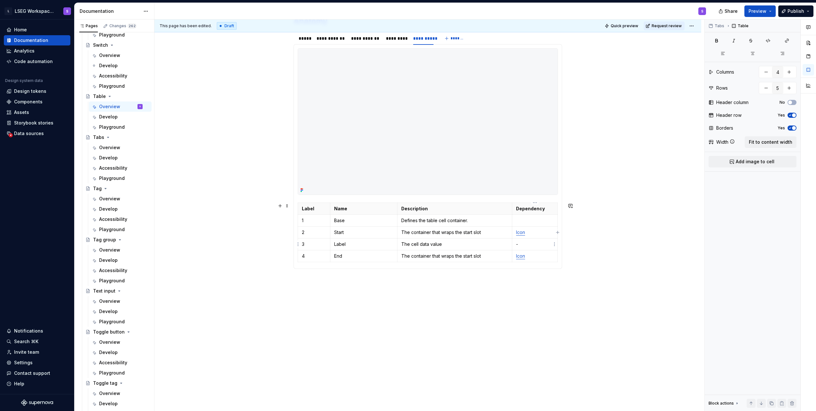
click at [201, 241] on p "-" at bounding box center [534, 244] width 37 height 6
click at [201, 269] on section "**********" at bounding box center [428, 149] width 269 height 237
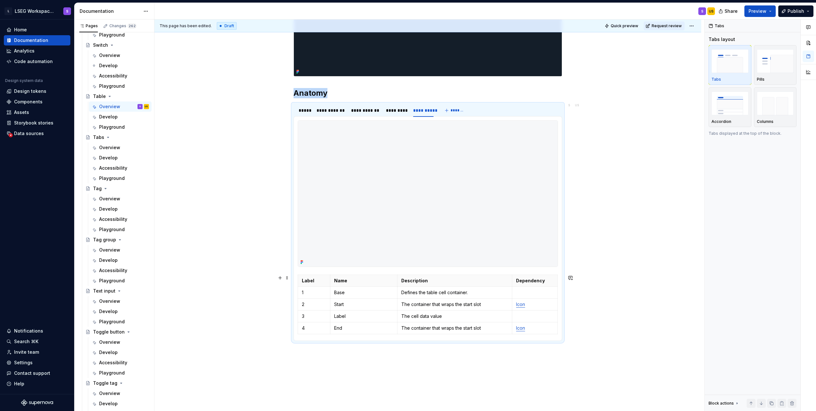
scroll to position [160, 0]
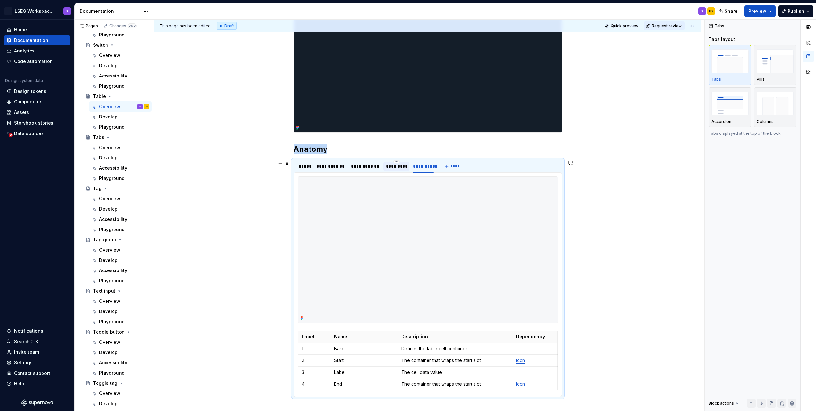
click at [201, 167] on div "*********" at bounding box center [396, 166] width 21 height 6
click at [201, 167] on div "**********" at bounding box center [423, 166] width 20 height 6
click at [201, 168] on div "*********" at bounding box center [396, 166] width 21 height 6
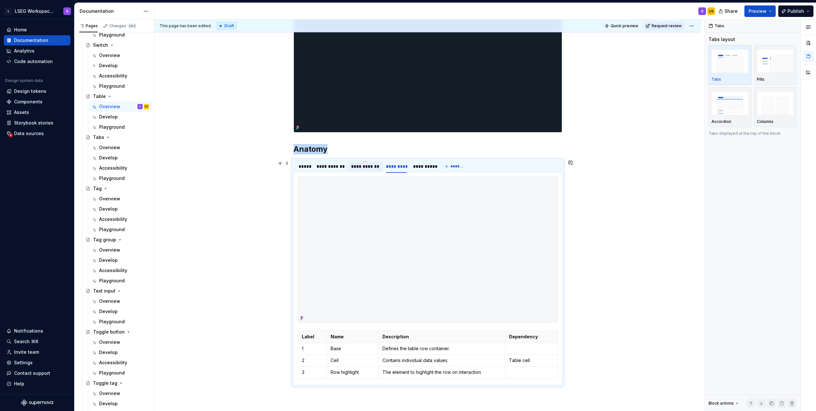
click at [201, 168] on div "**********" at bounding box center [365, 166] width 29 height 6
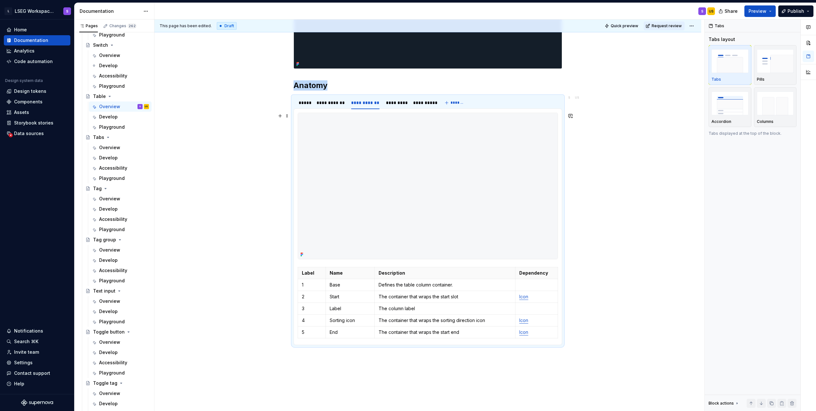
scroll to position [224, 0]
click at [201, 100] on div "**********" at bounding box center [423, 102] width 20 height 6
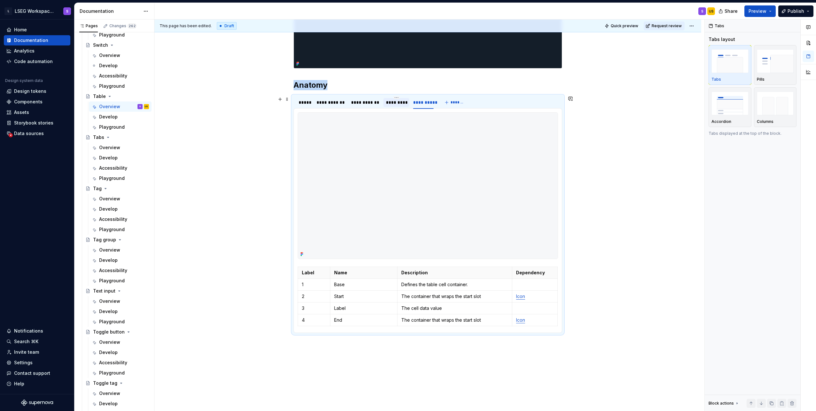
click at [201, 103] on div "*********" at bounding box center [396, 102] width 21 height 6
click at [201, 104] on div "**********" at bounding box center [365, 102] width 29 height 6
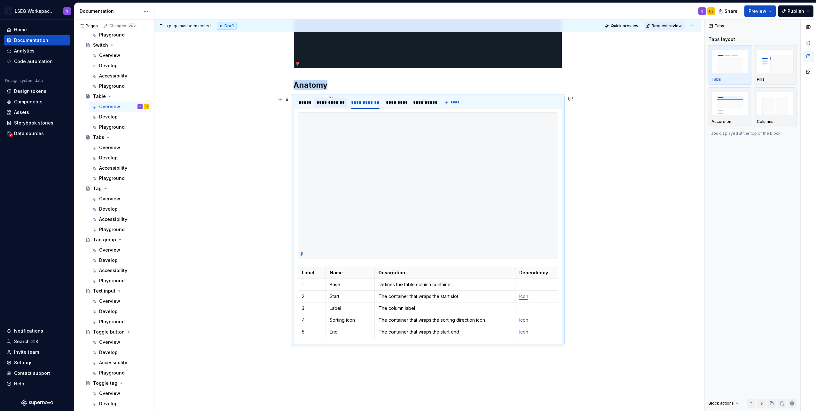
click at [201, 103] on div "**********" at bounding box center [331, 102] width 28 height 6
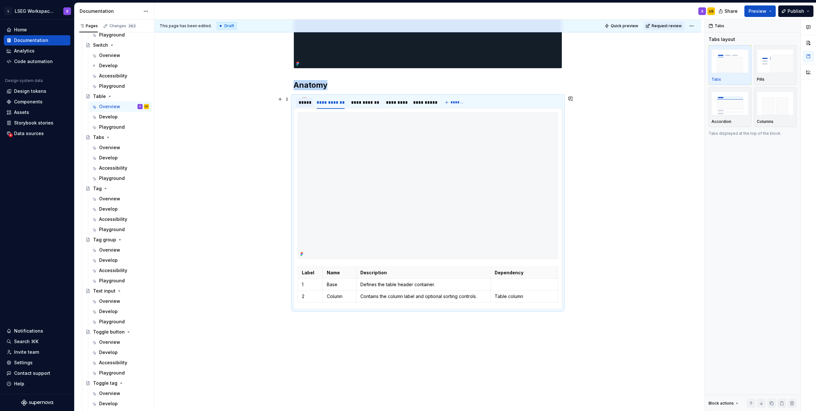
click at [201, 103] on div "*****" at bounding box center [305, 102] width 12 height 6
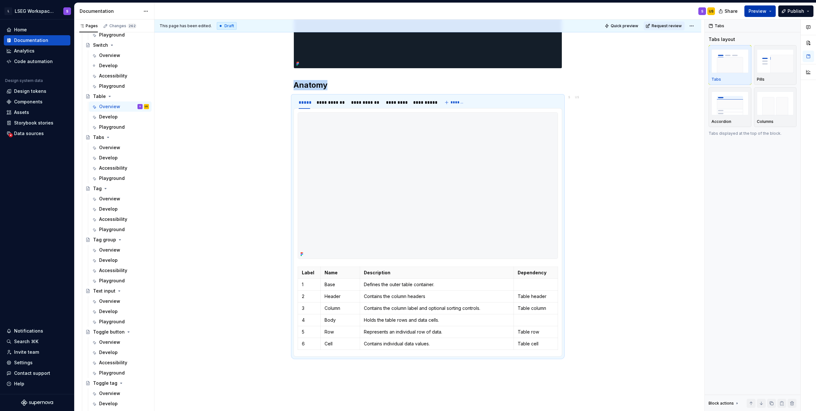
click at [201, 12] on span "Preview" at bounding box center [758, 11] width 18 height 6
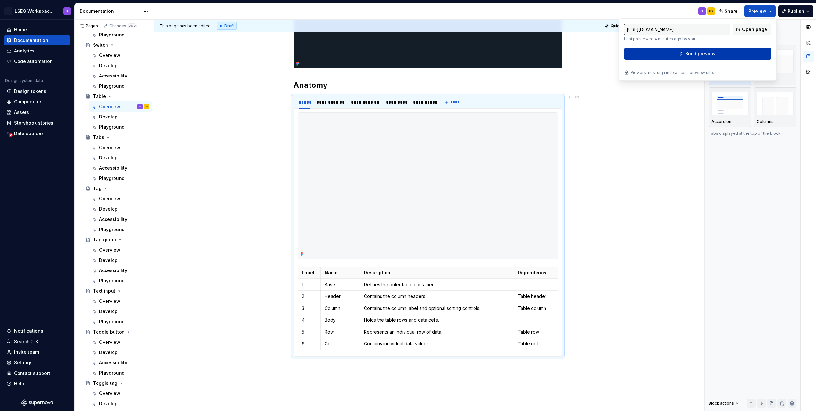
click at [201, 51] on button "Build preview" at bounding box center [697, 54] width 147 height 12
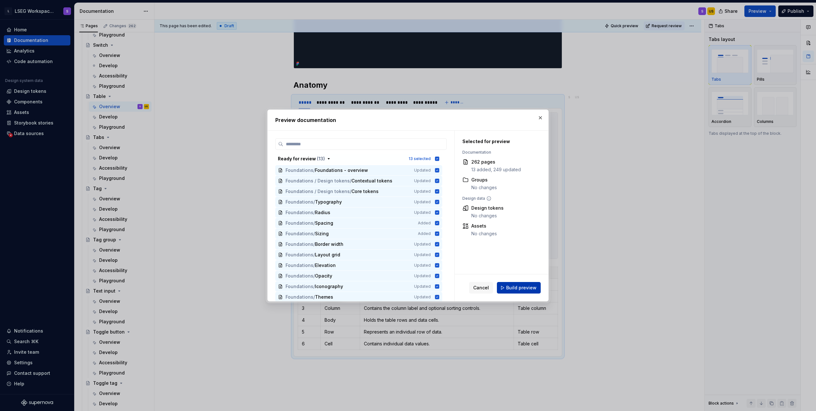
click at [201, 284] on span "Build preview" at bounding box center [521, 287] width 30 height 6
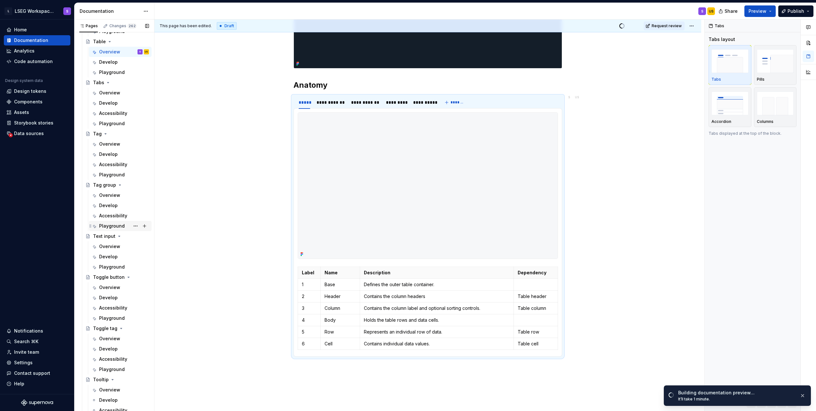
scroll to position [2846, 0]
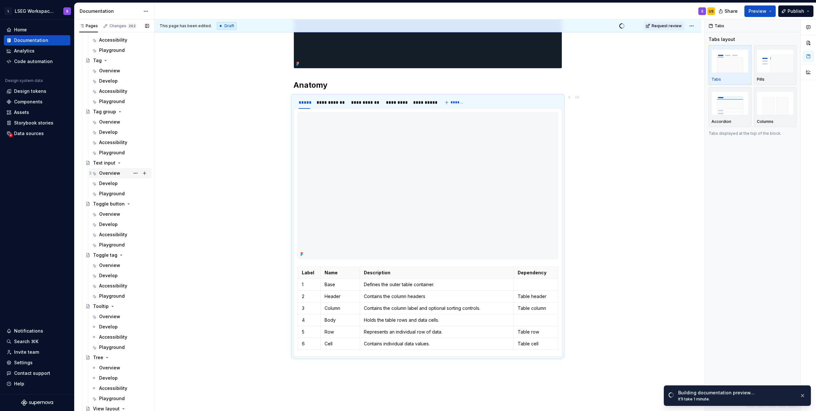
click at [105, 174] on div "Overview" at bounding box center [109, 173] width 21 height 6
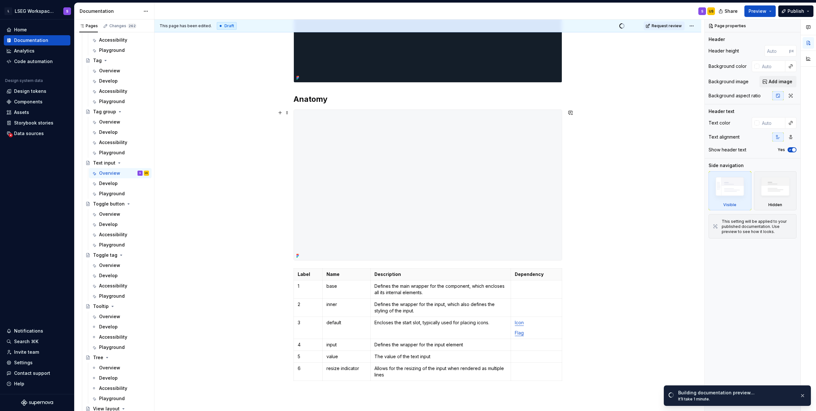
scroll to position [224, 0]
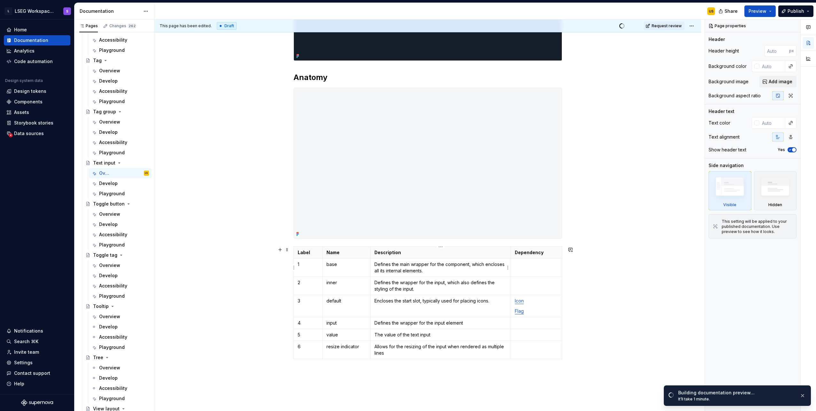
type textarea "*"
